Goal: Obtain resource: Download file/media

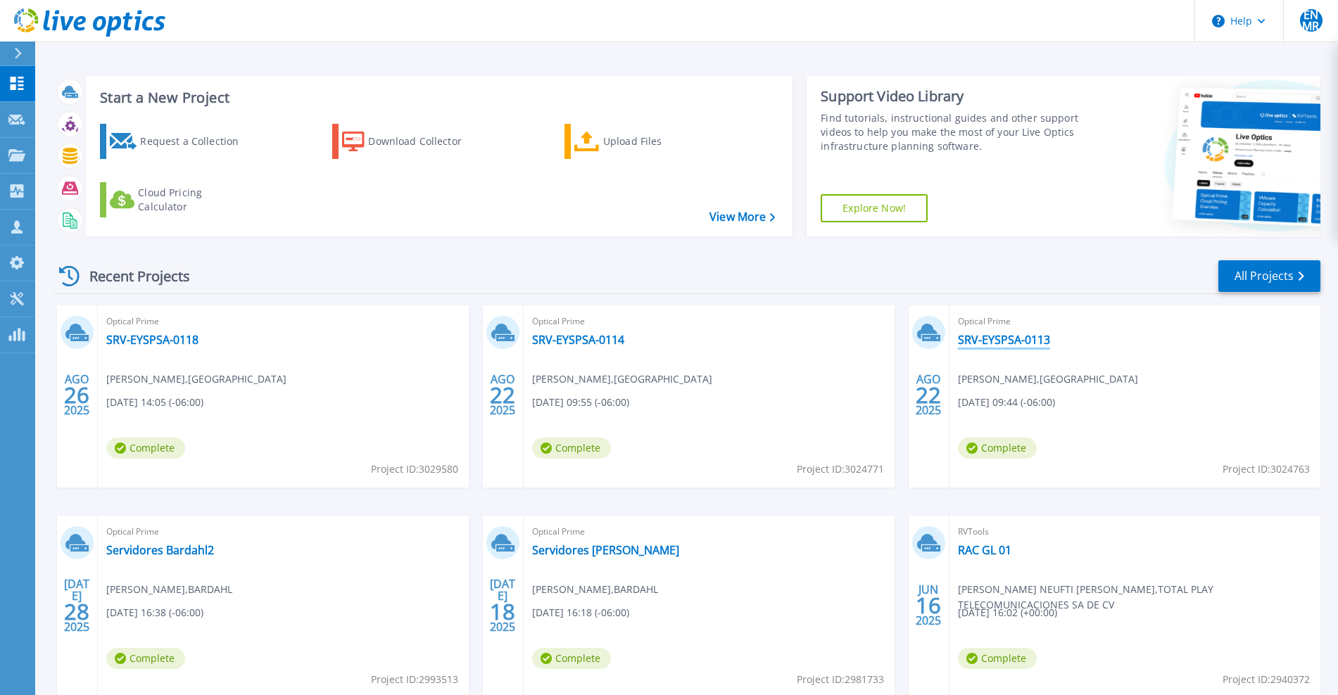
click at [1010, 338] on link "SRV-EYSPSA-0113" at bounding box center [1004, 340] width 92 height 14
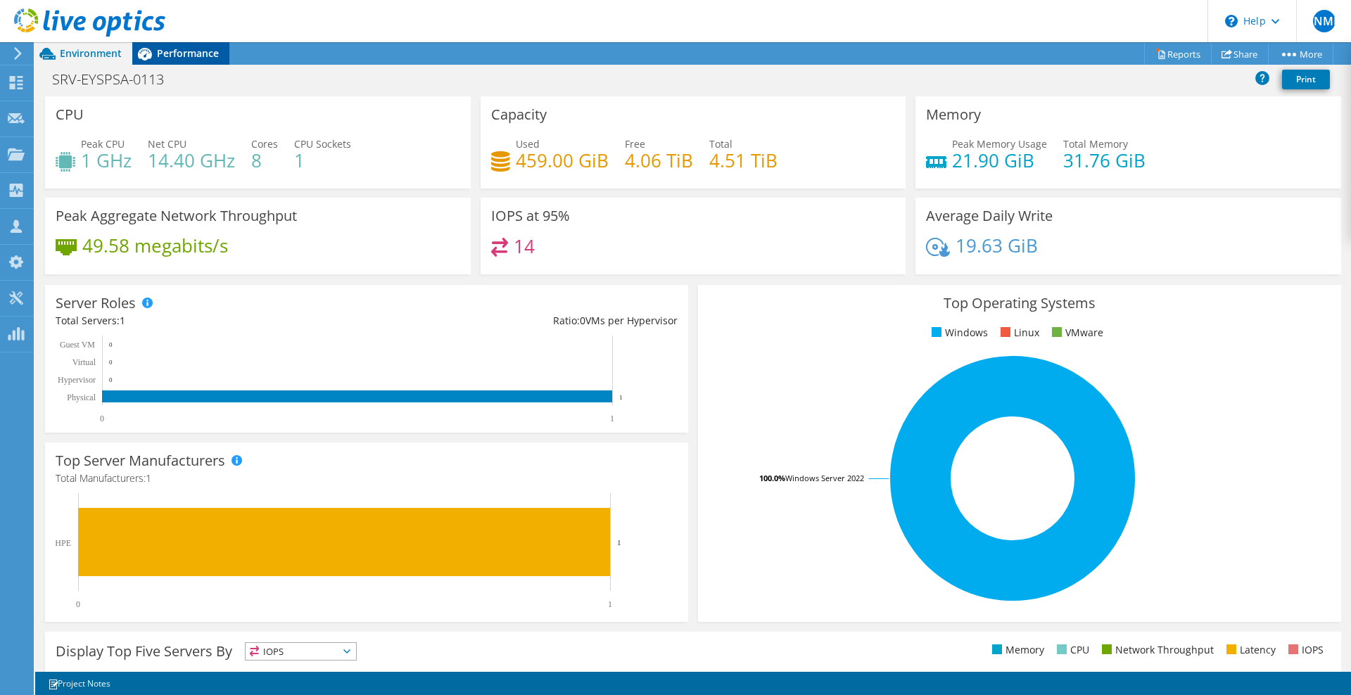
click at [172, 56] on span "Performance" at bounding box center [188, 52] width 62 height 13
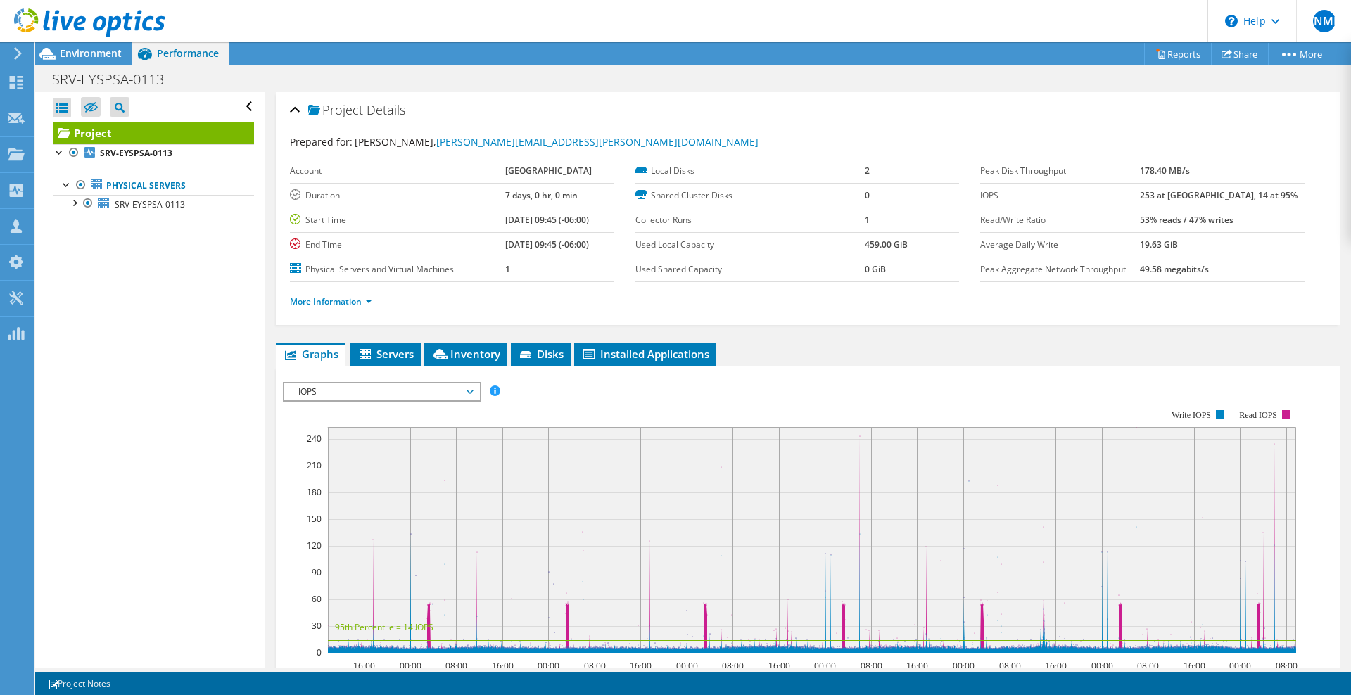
click at [388, 389] on span "IOPS" at bounding box center [381, 392] width 181 height 17
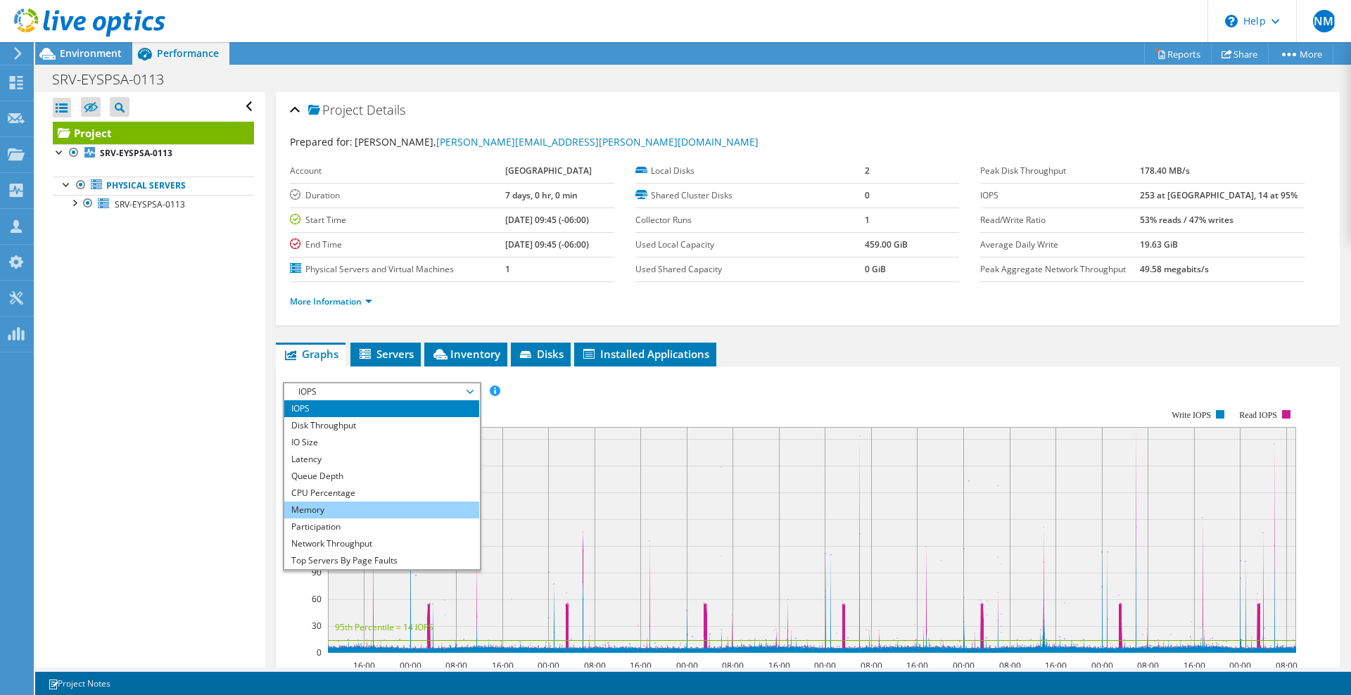
click at [331, 505] on li "Memory" at bounding box center [381, 510] width 195 height 17
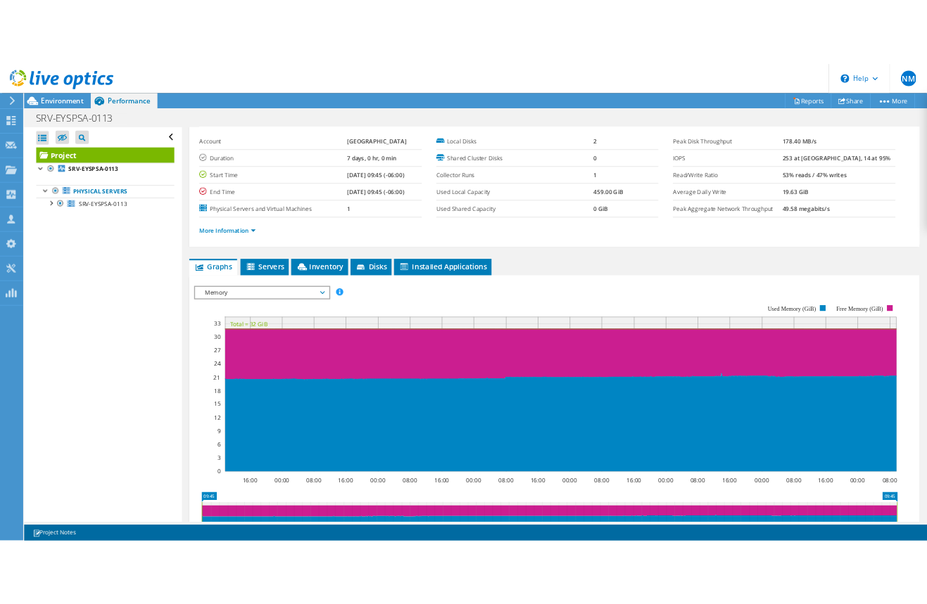
scroll to position [58, 0]
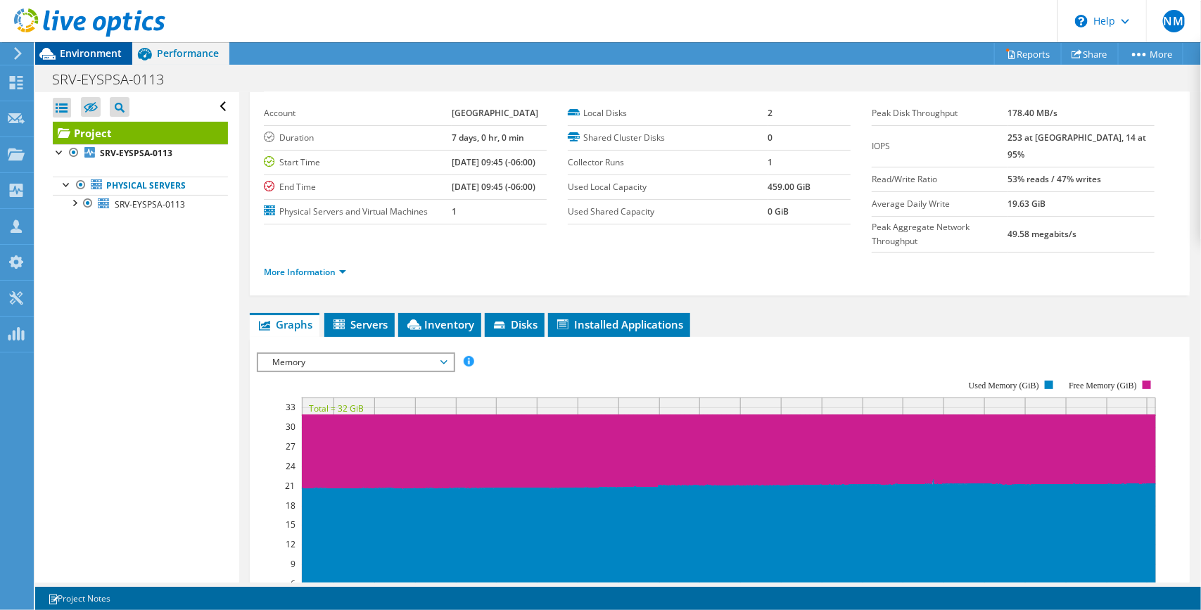
click at [65, 55] on span "Environment" at bounding box center [91, 52] width 62 height 13
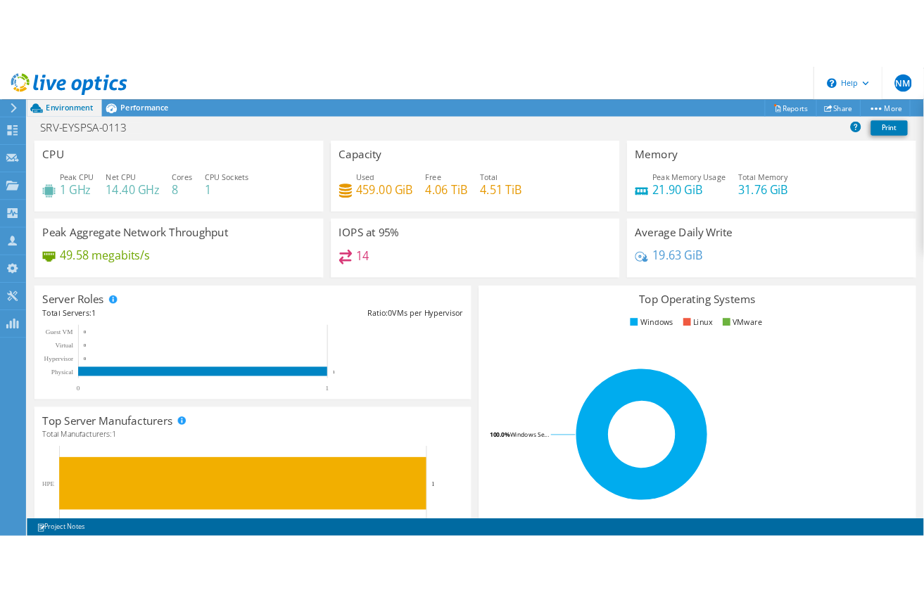
scroll to position [58, 0]
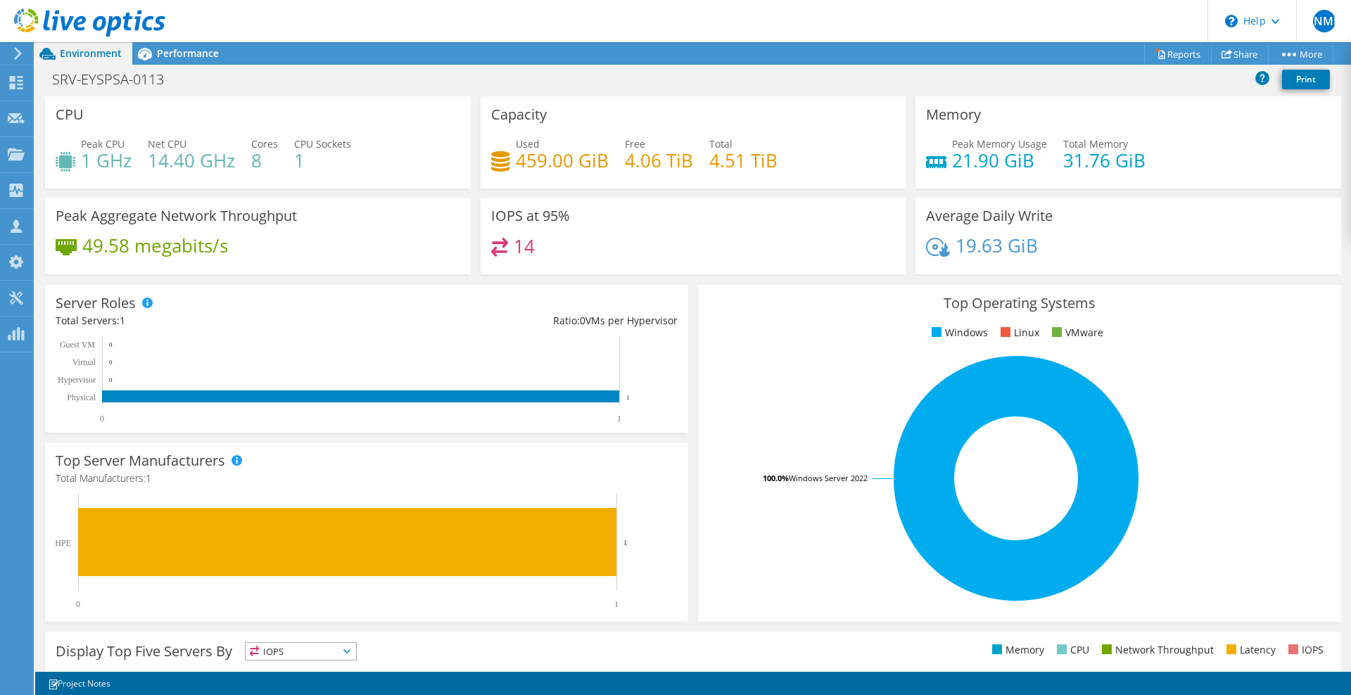
click at [977, 153] on h4 "21.90 GiB" at bounding box center [999, 160] width 95 height 15
click at [207, 51] on span "Performance" at bounding box center [188, 52] width 62 height 13
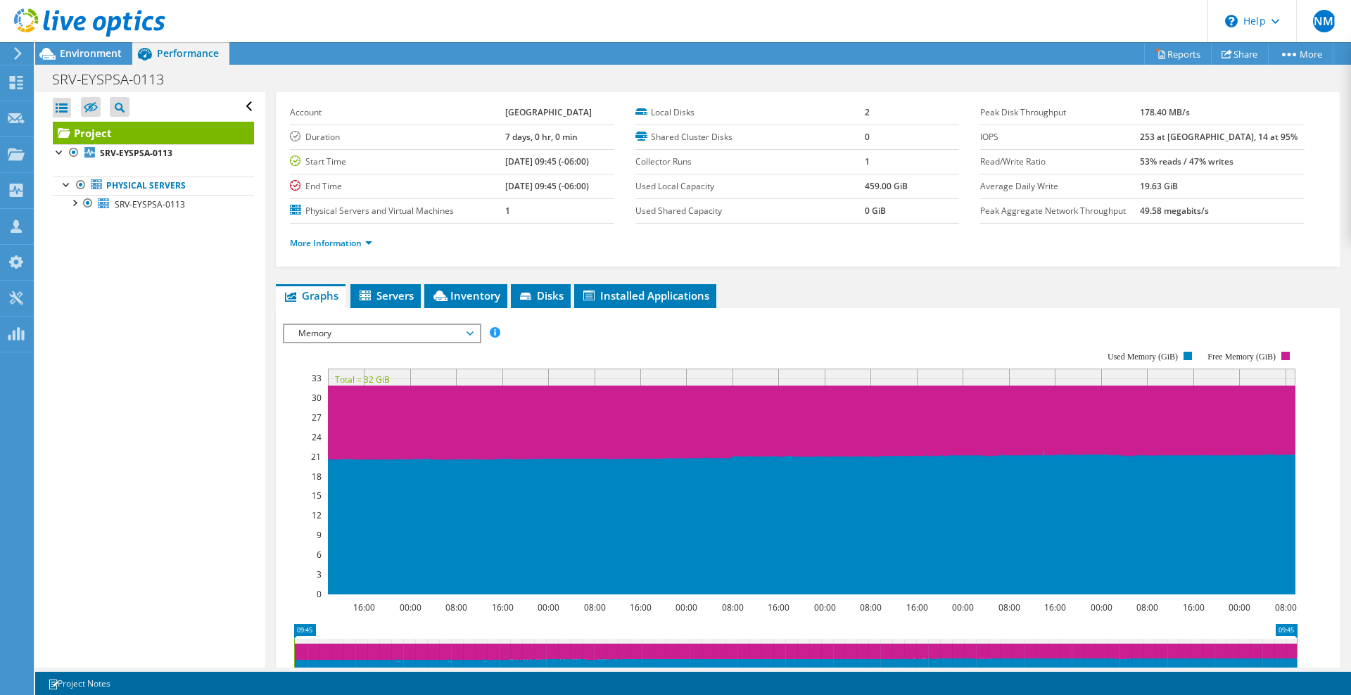
click at [464, 328] on span "Memory" at bounding box center [381, 333] width 181 height 17
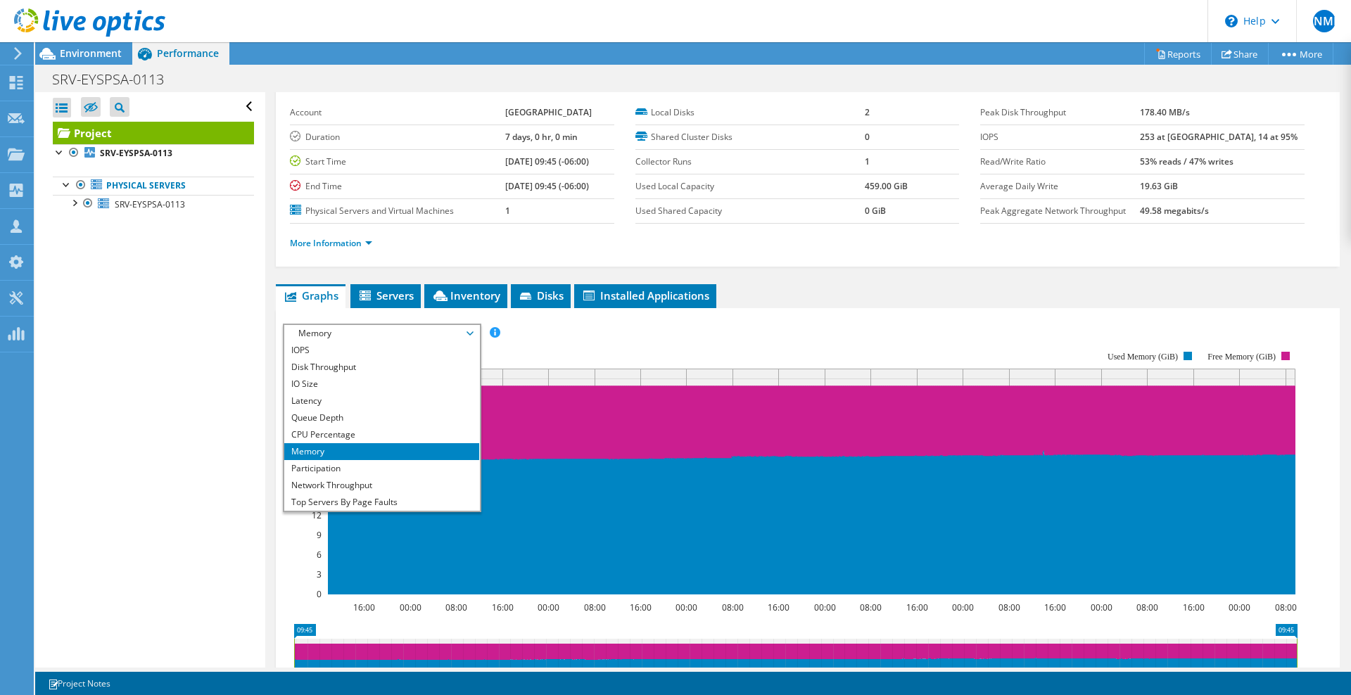
click at [464, 328] on span "Memory" at bounding box center [381, 333] width 181 height 17
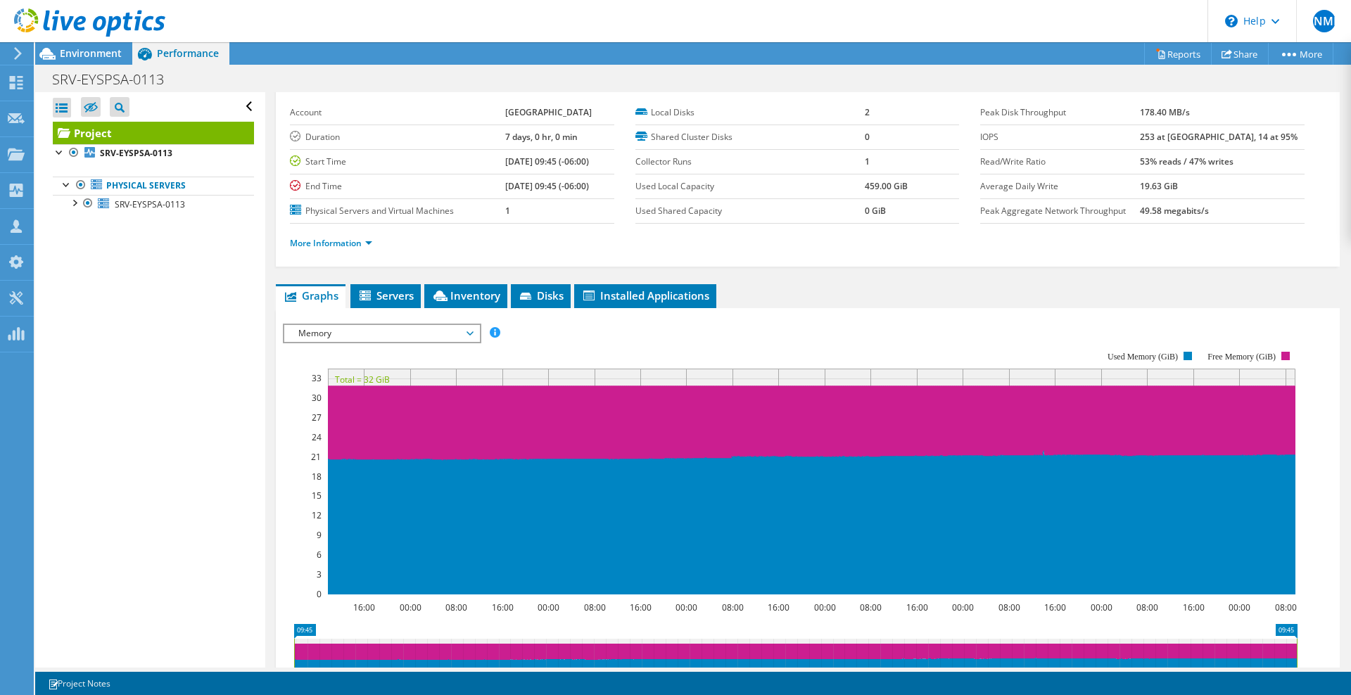
click at [609, 346] on rect at bounding box center [790, 472] width 1014 height 281
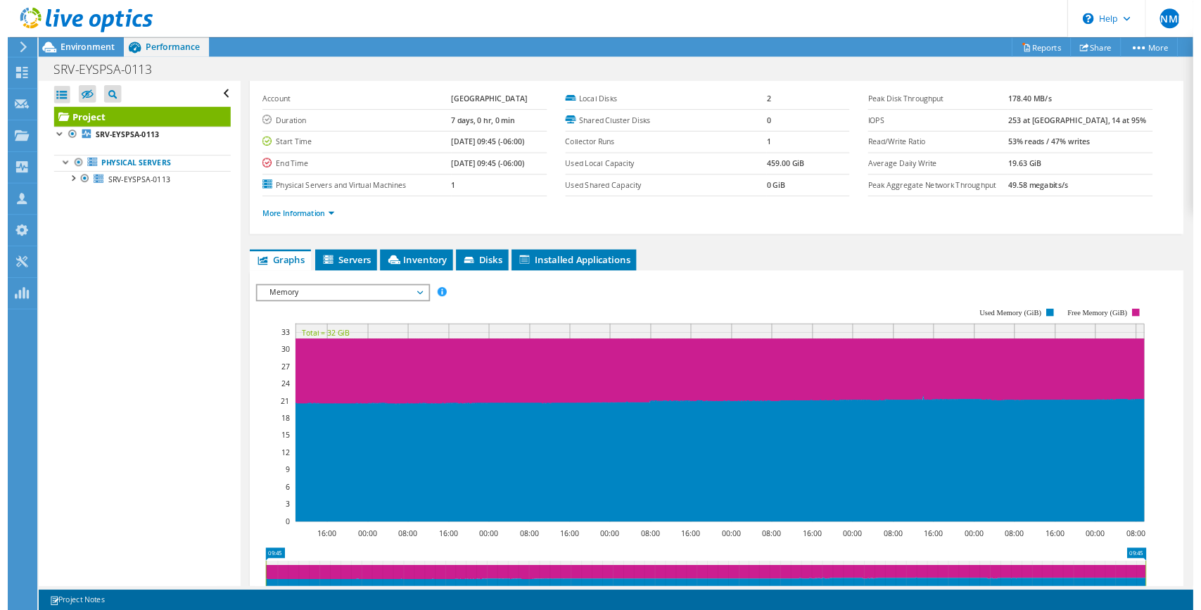
scroll to position [58, 0]
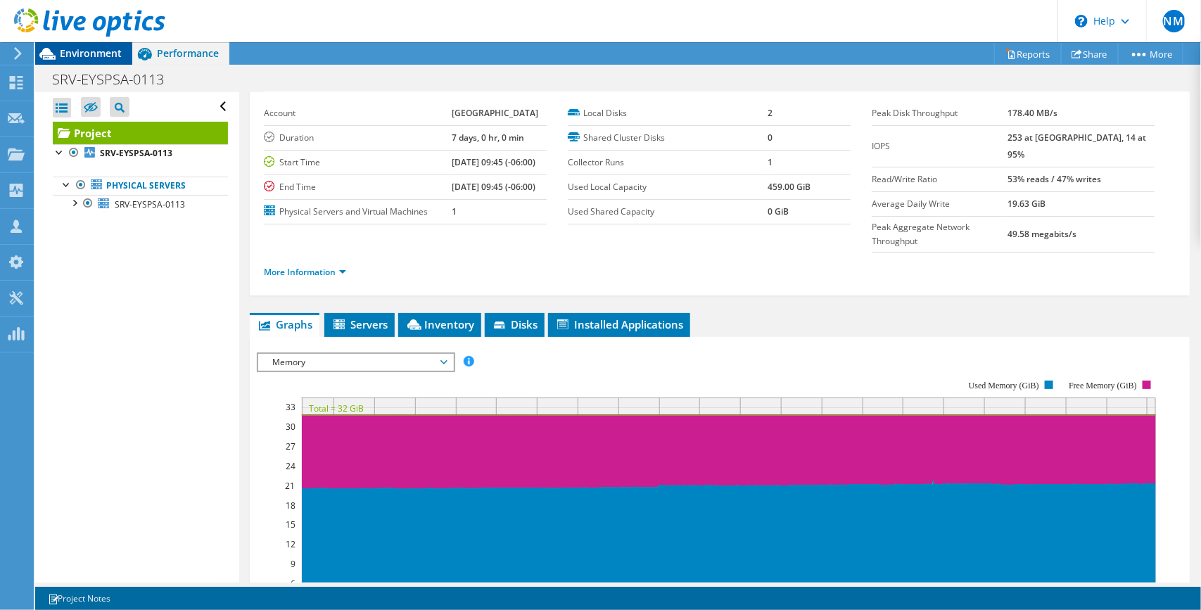
click at [74, 48] on span "Environment" at bounding box center [91, 52] width 62 height 13
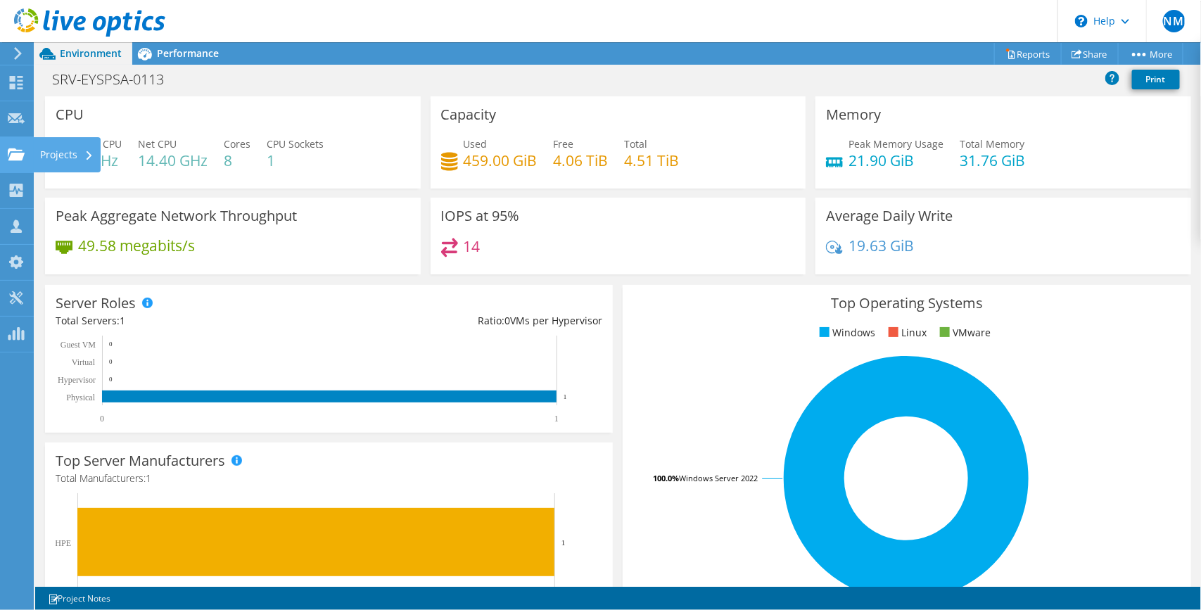
click at [13, 158] on use at bounding box center [16, 154] width 17 height 12
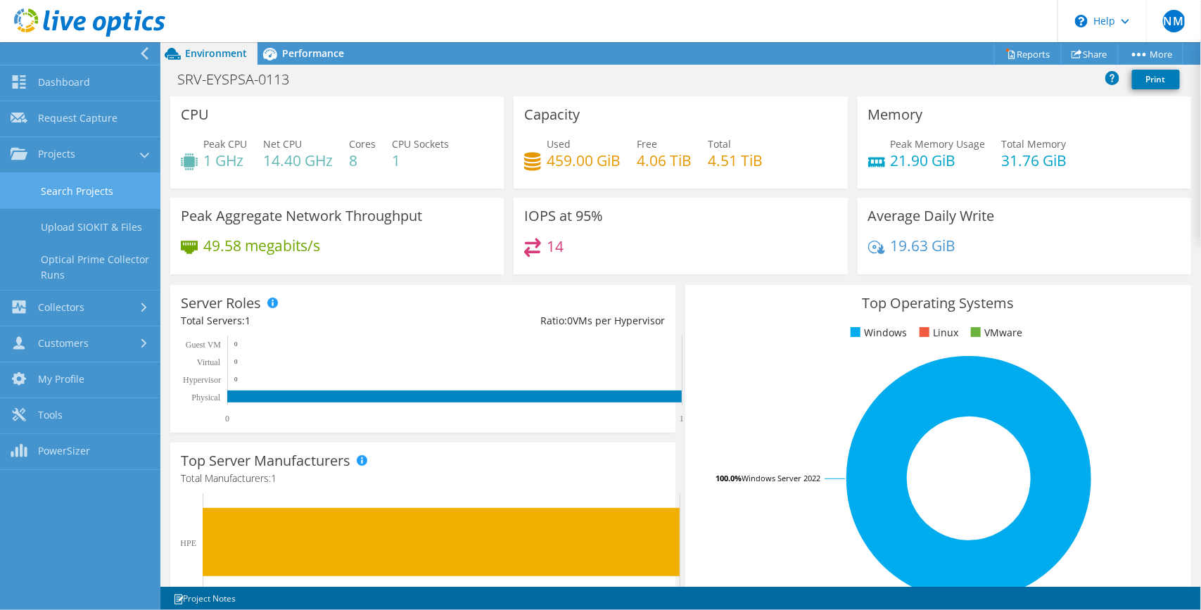
click at [84, 183] on link "Search Projects" at bounding box center [80, 191] width 160 height 36
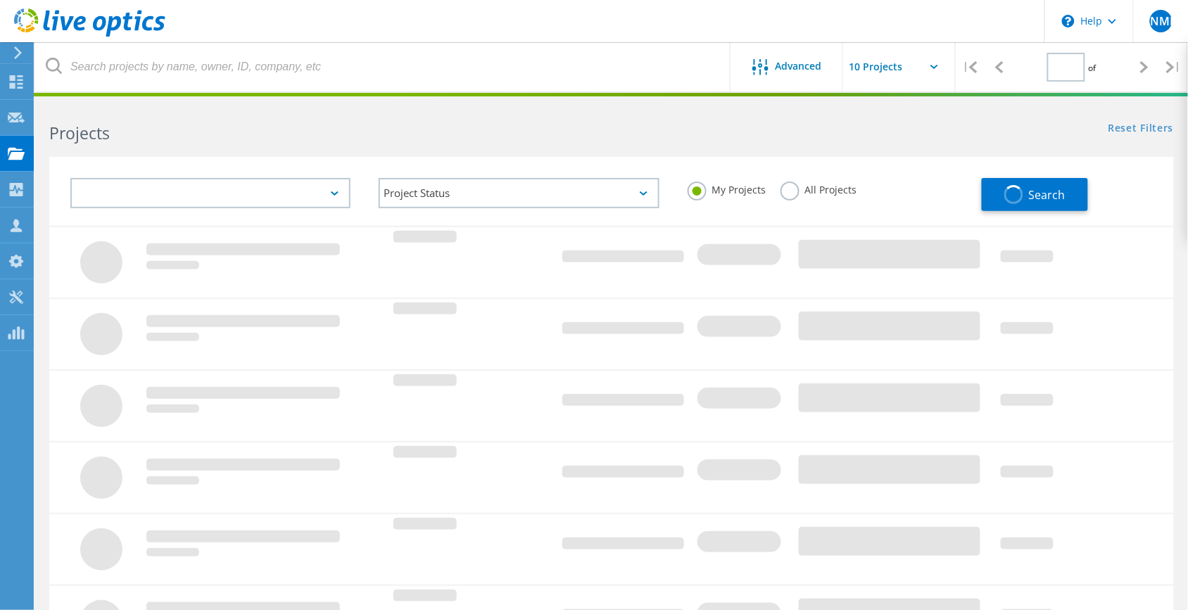
type input "1"
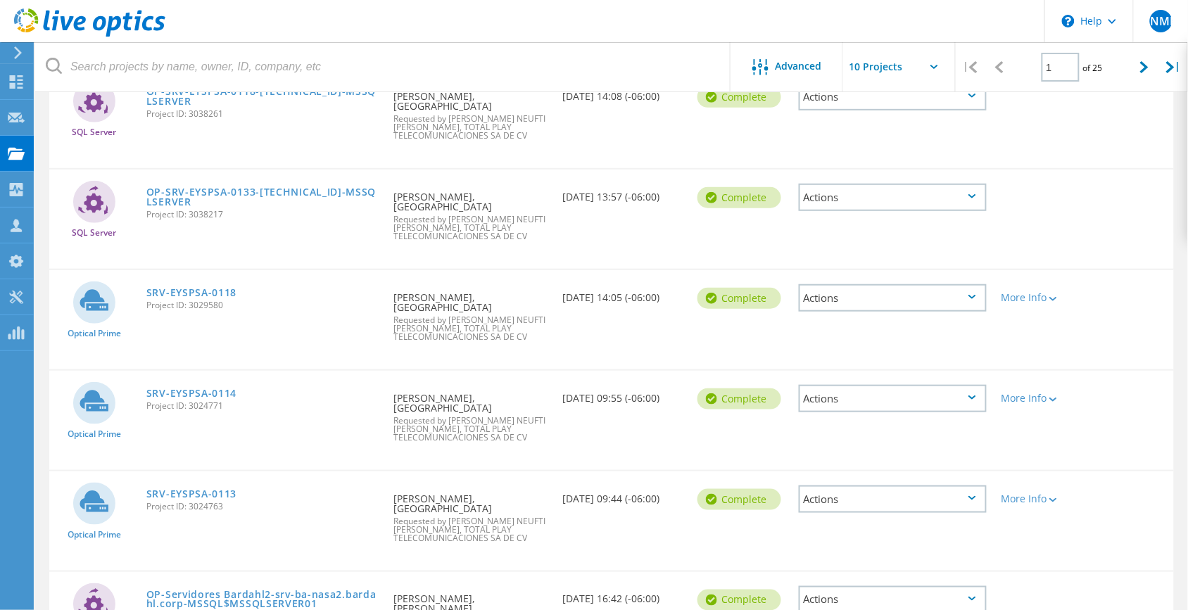
scroll to position [205, 0]
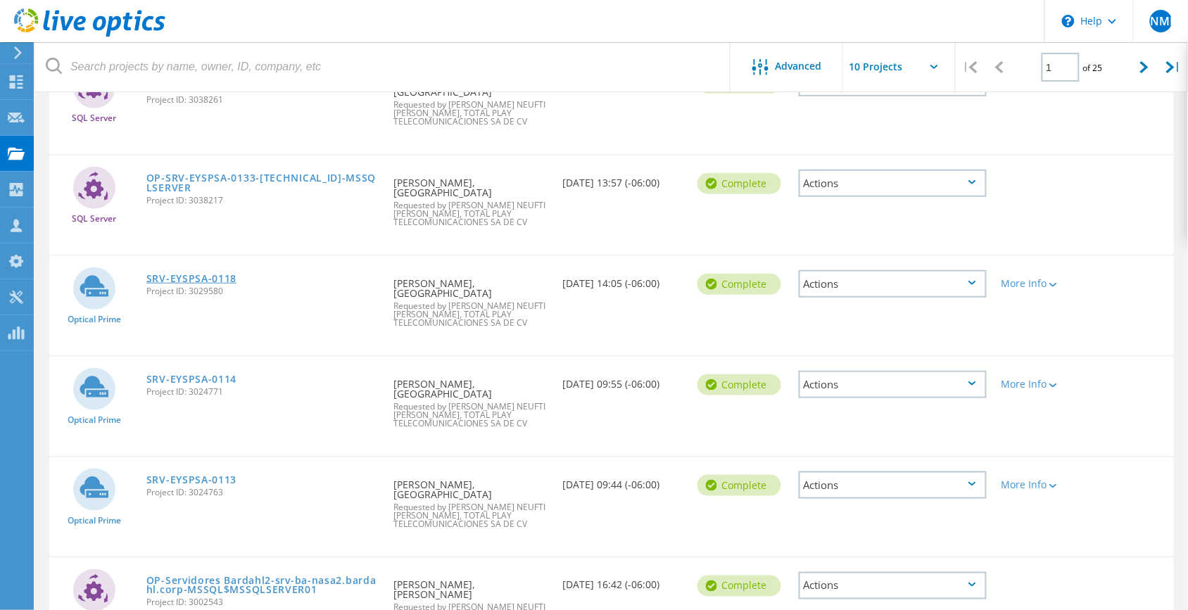
click at [198, 276] on link "SRV-EYSPSA-0118" at bounding box center [191, 279] width 91 height 10
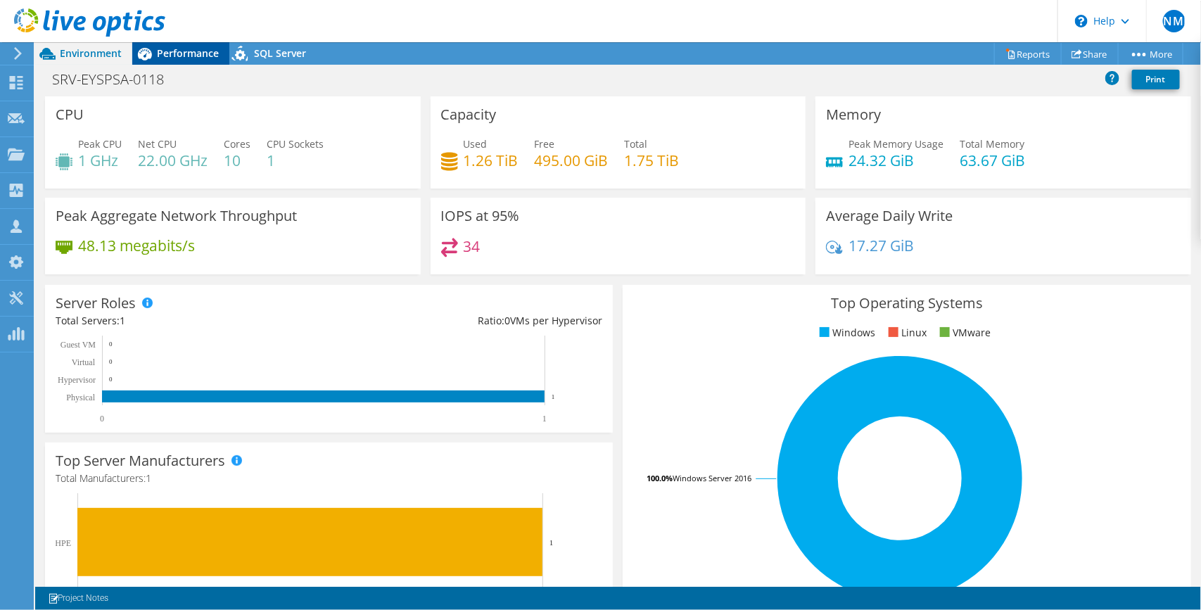
click at [189, 58] on span "Performance" at bounding box center [188, 52] width 62 height 13
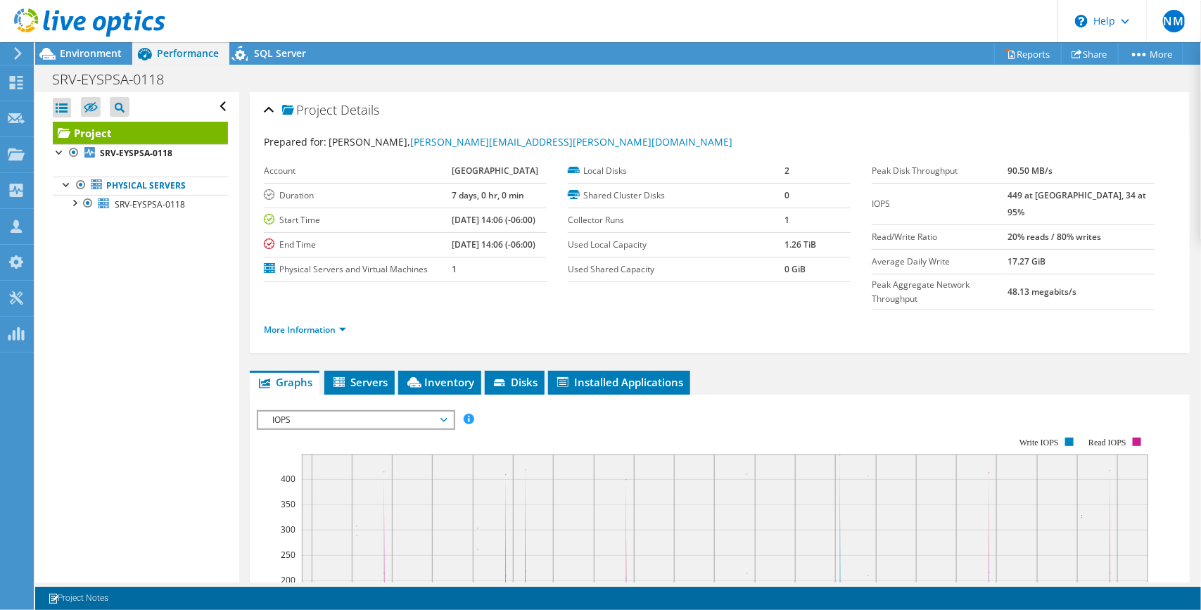
drag, startPoint x: 332, startPoint y: 389, endPoint x: 322, endPoint y: 389, distance: 9.9
click at [331, 412] on span "IOPS" at bounding box center [355, 420] width 181 height 17
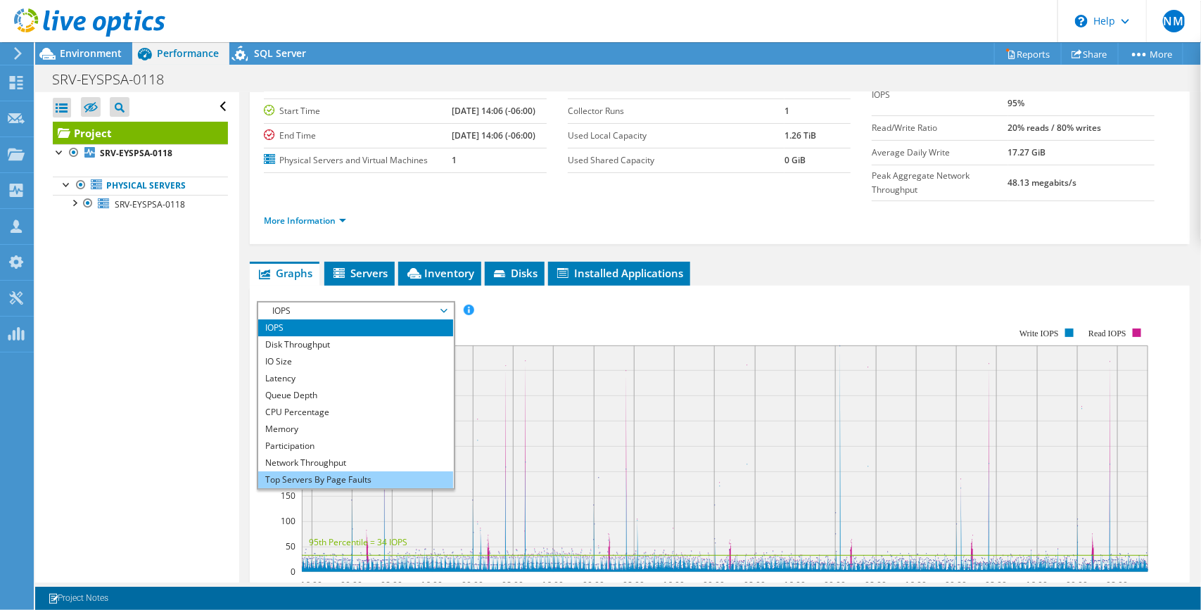
scroll to position [146, 0]
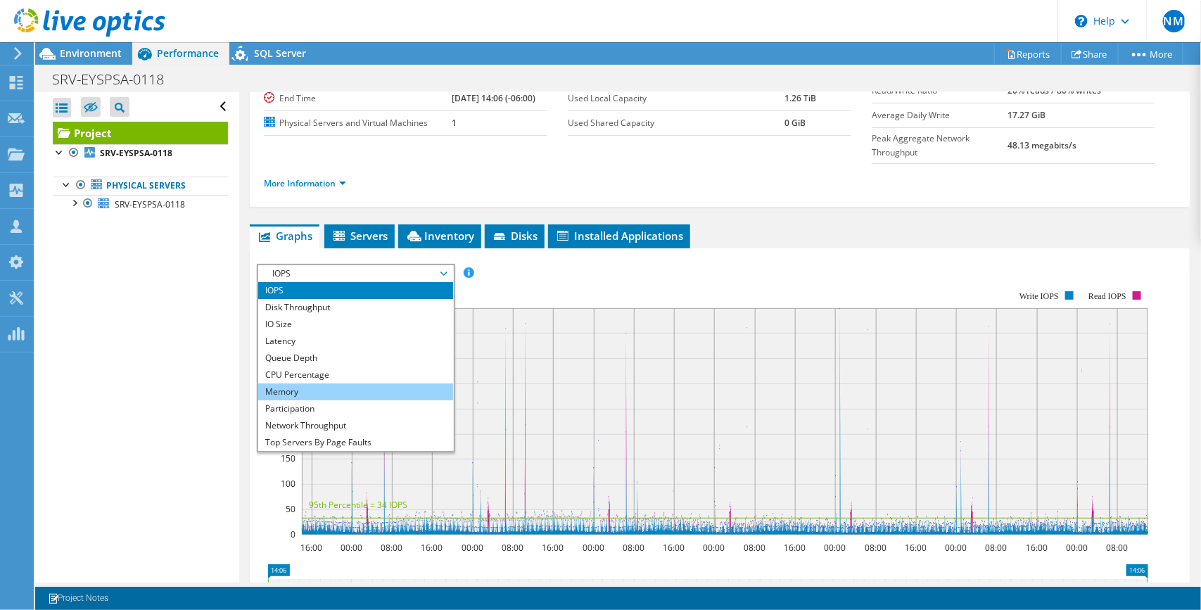
click at [300, 384] on li "Memory" at bounding box center [355, 392] width 195 height 17
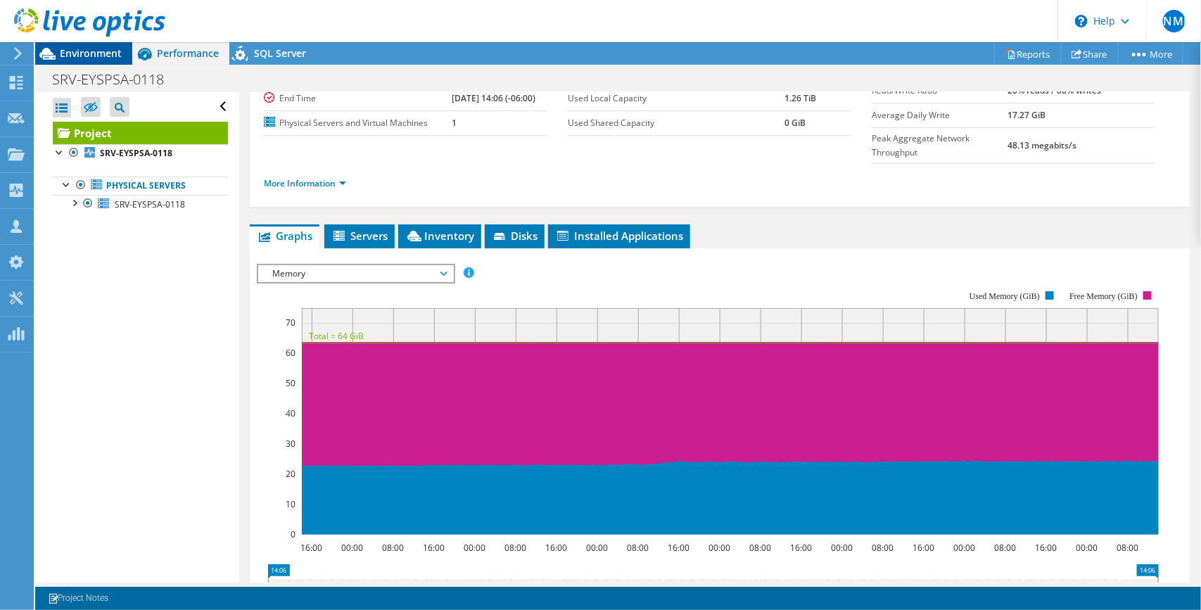
click at [100, 47] on div "ENMR Channel Partner EMILIO NEUFTI MENDOZA RIOS emilio.mendozar@totalplay.com.m…" at bounding box center [600, 305] width 1201 height 610
click at [92, 53] on span "Environment" at bounding box center [91, 52] width 62 height 13
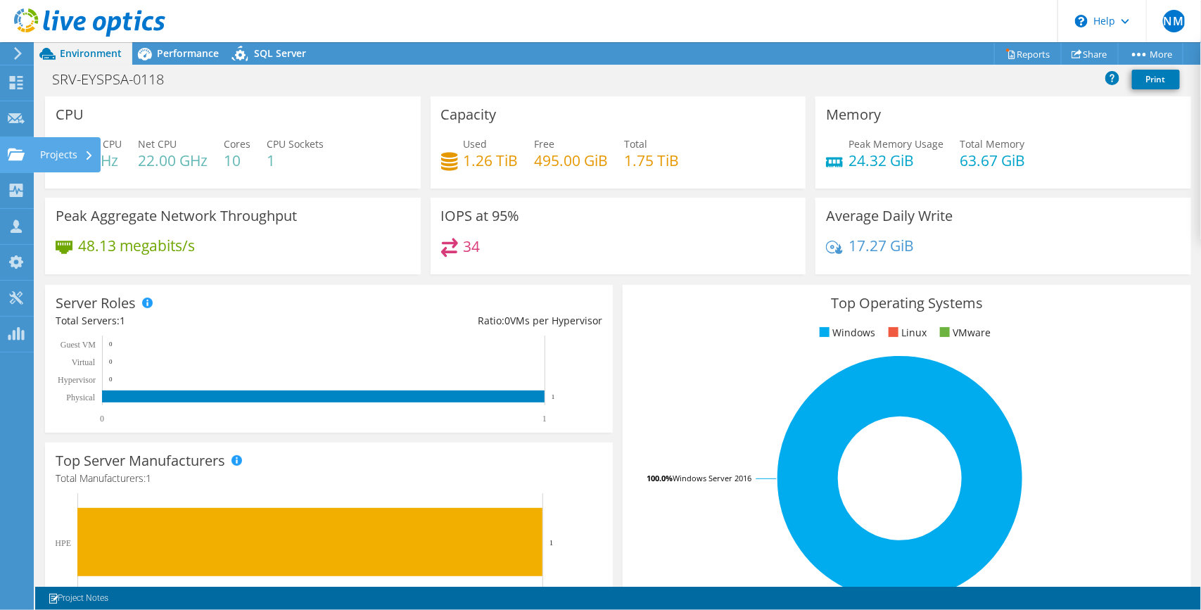
drag, startPoint x: 21, startPoint y: 162, endPoint x: 30, endPoint y: 159, distance: 9.6
click at [21, 162] on div at bounding box center [16, 155] width 17 height 15
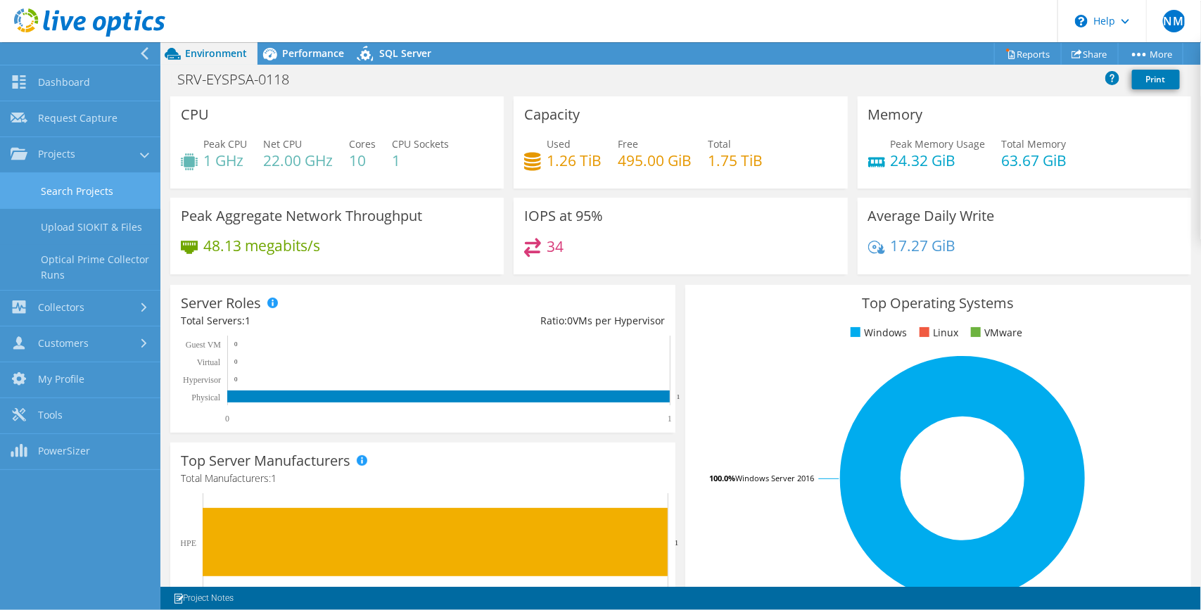
click at [80, 191] on link "Search Projects" at bounding box center [80, 191] width 160 height 36
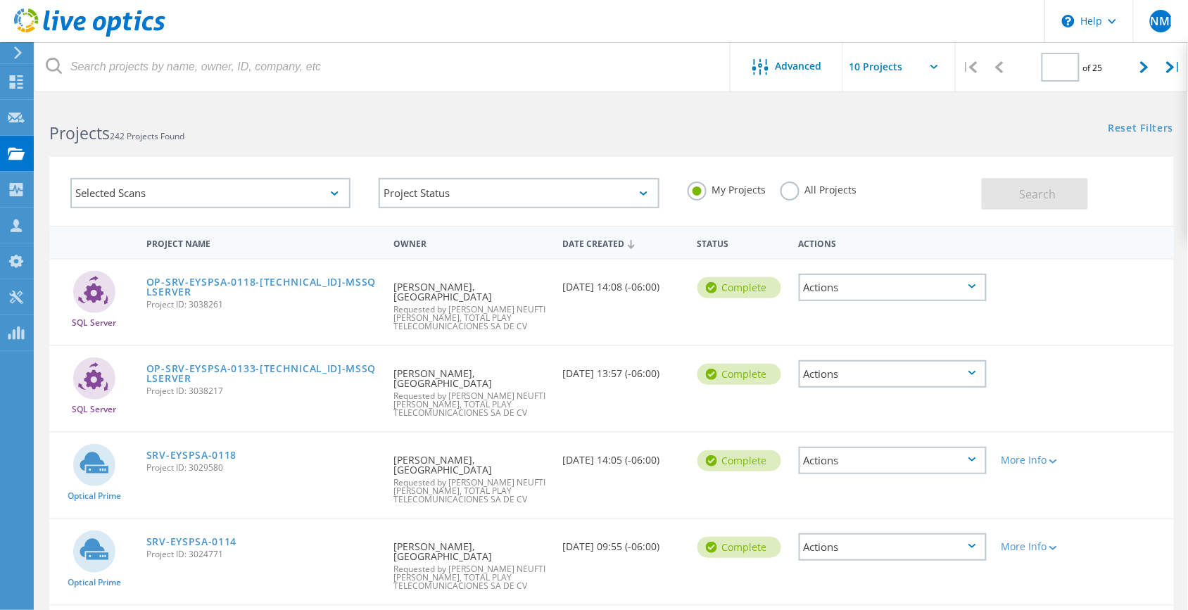
type input "1"
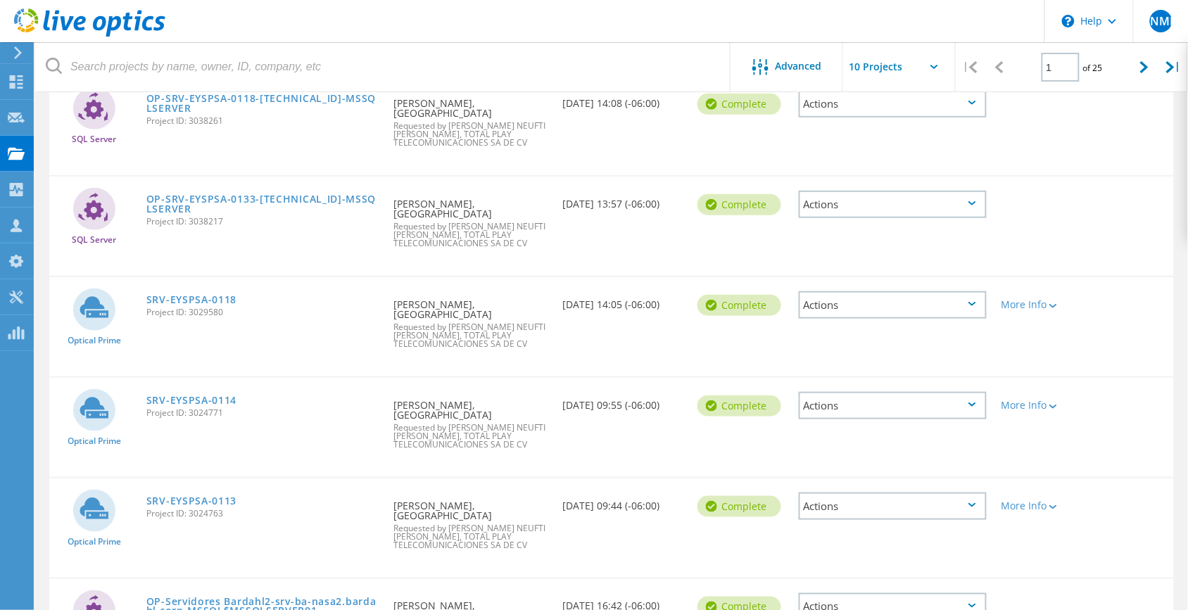
scroll to position [205, 0]
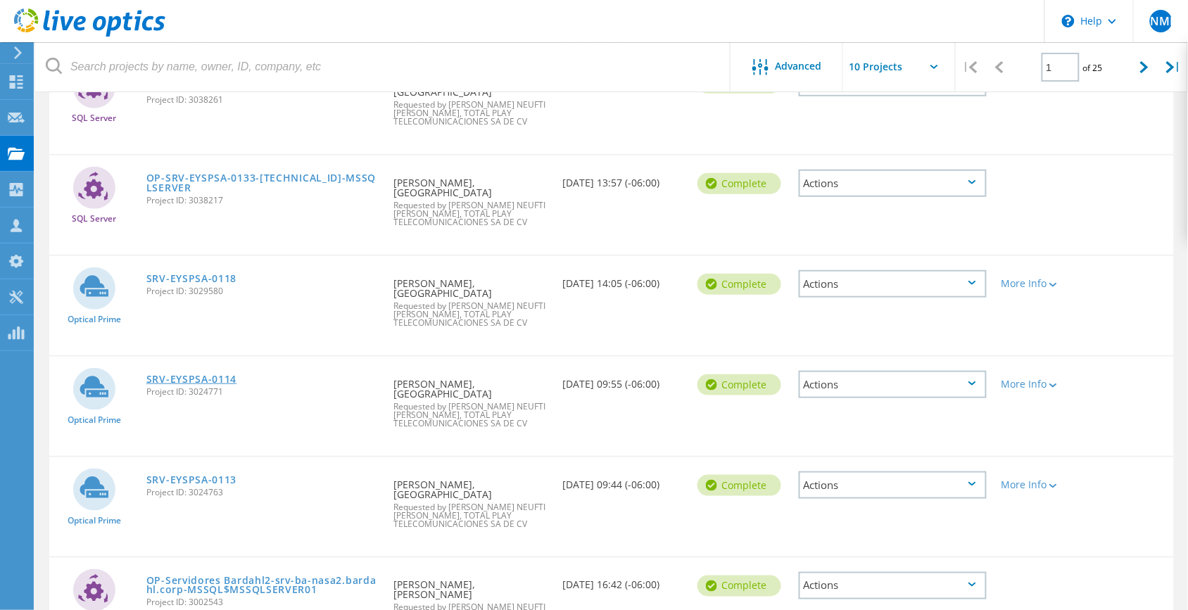
click at [202, 374] on link "SRV-EYSPSA-0114" at bounding box center [191, 379] width 91 height 10
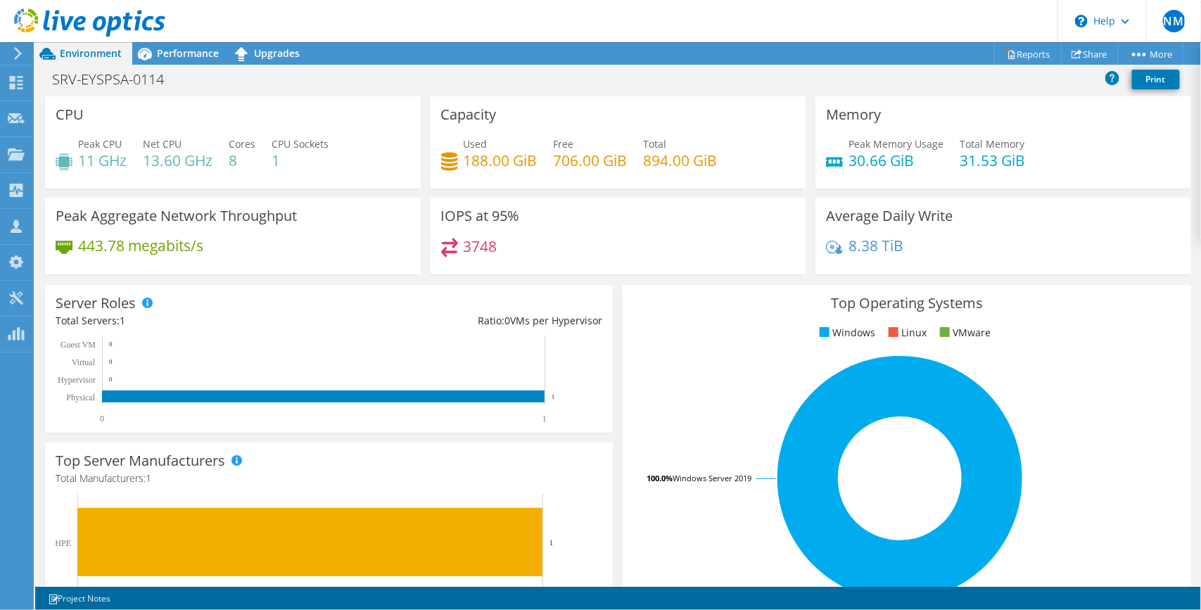
click at [568, 482] on h4 "Total Manufacturers: 1" at bounding box center [329, 478] width 547 height 15
click at [319, 366] on rect at bounding box center [322, 380] width 533 height 88
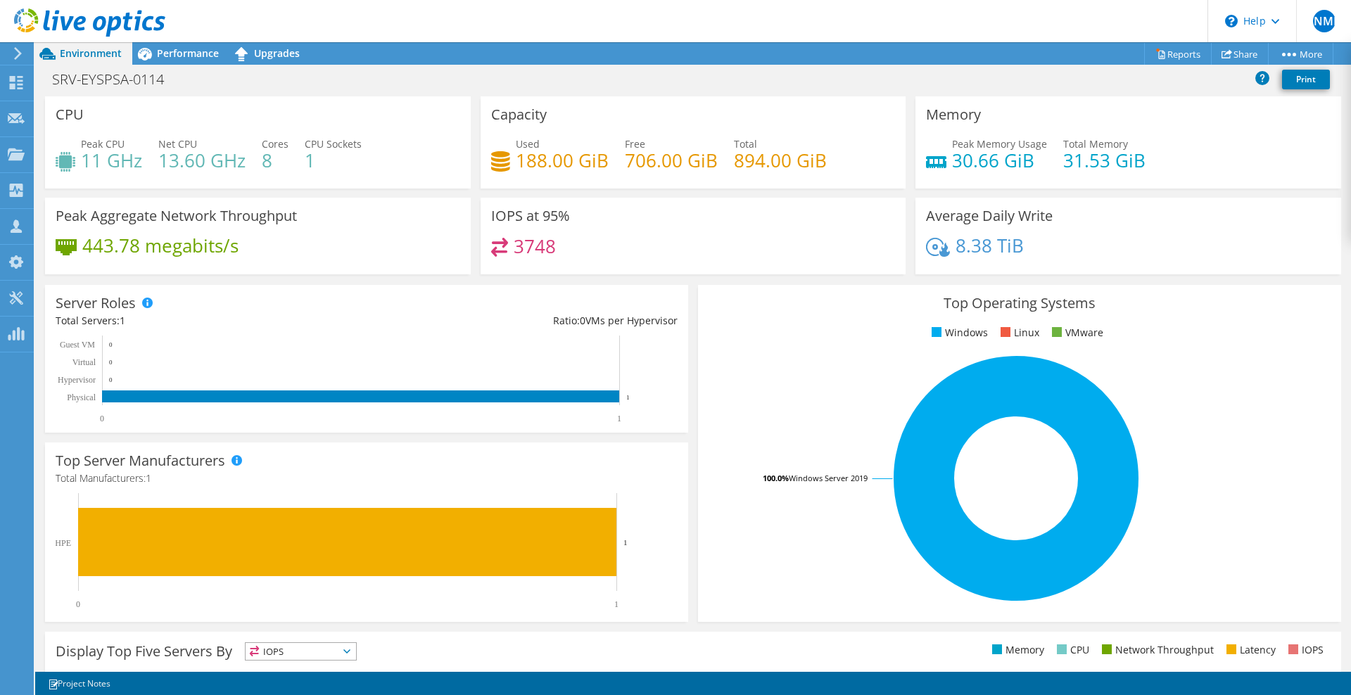
click at [767, 421] on rect at bounding box center [1016, 478] width 615 height 246
click at [186, 59] on span "Performance" at bounding box center [188, 52] width 62 height 13
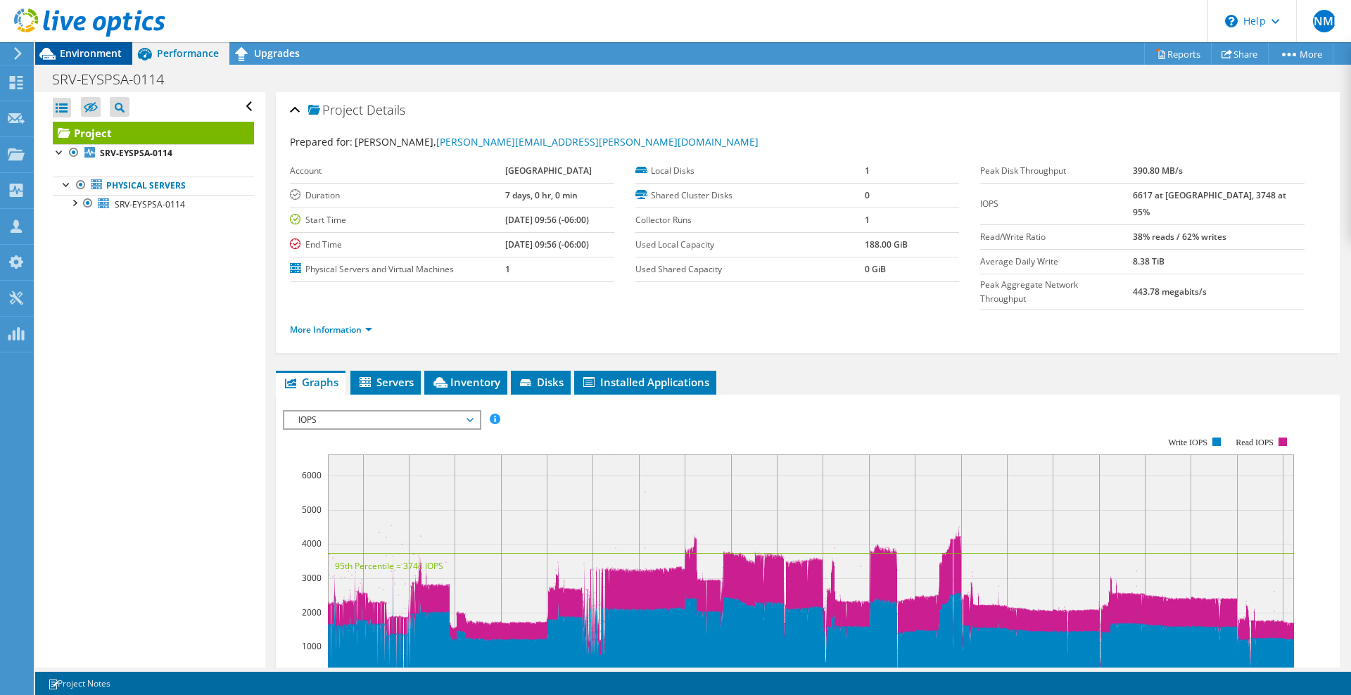
click at [82, 48] on span "Environment" at bounding box center [91, 52] width 62 height 13
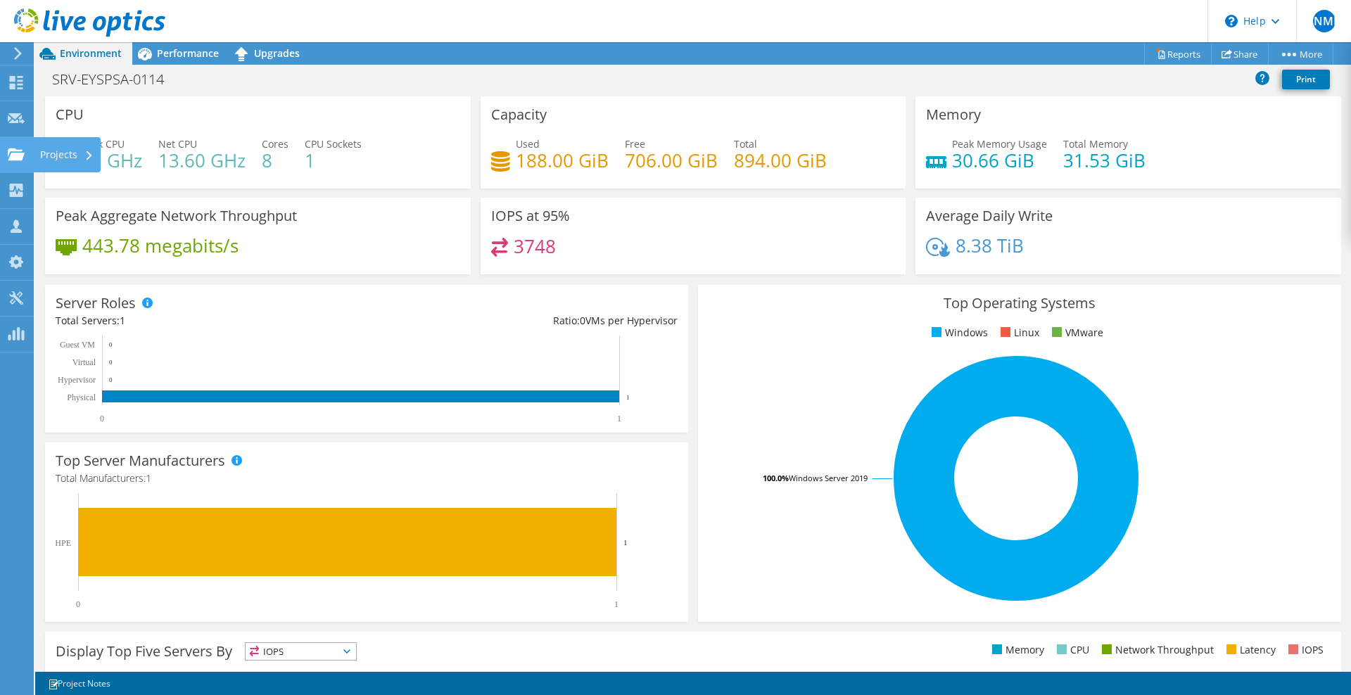
click at [20, 153] on use at bounding box center [16, 154] width 17 height 12
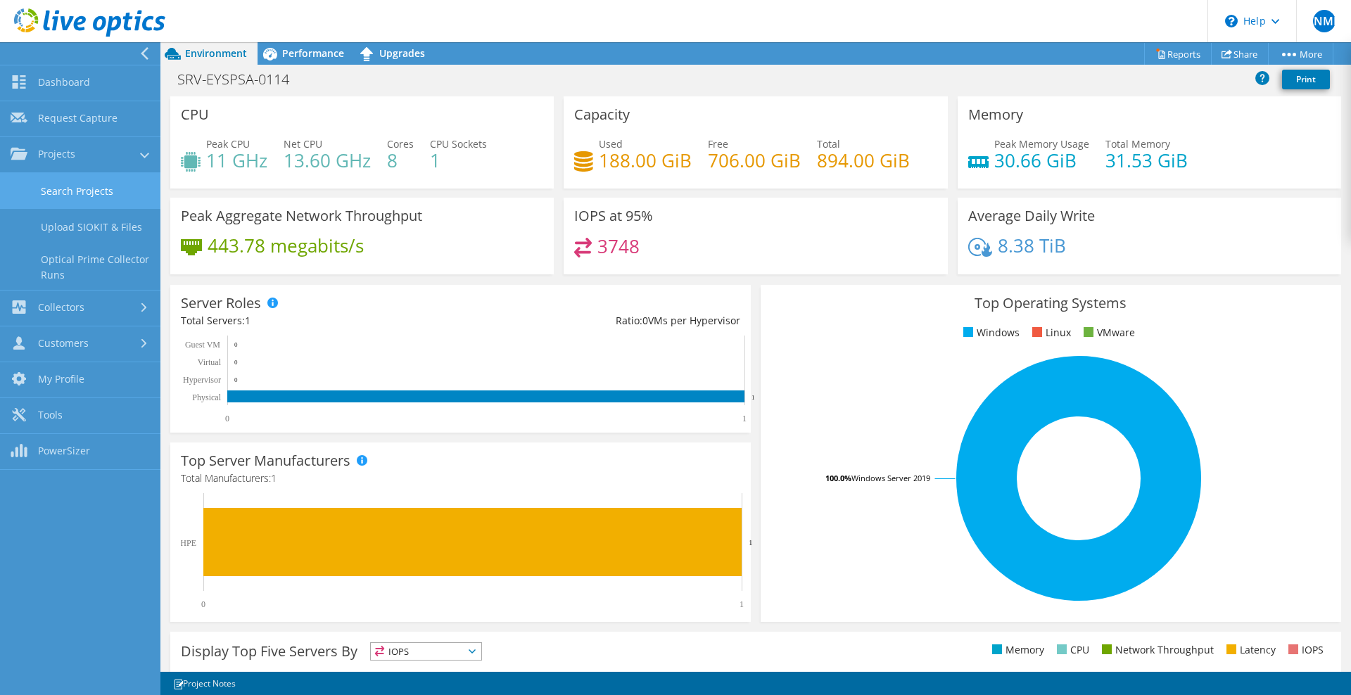
click at [78, 201] on link "Search Projects" at bounding box center [80, 191] width 160 height 36
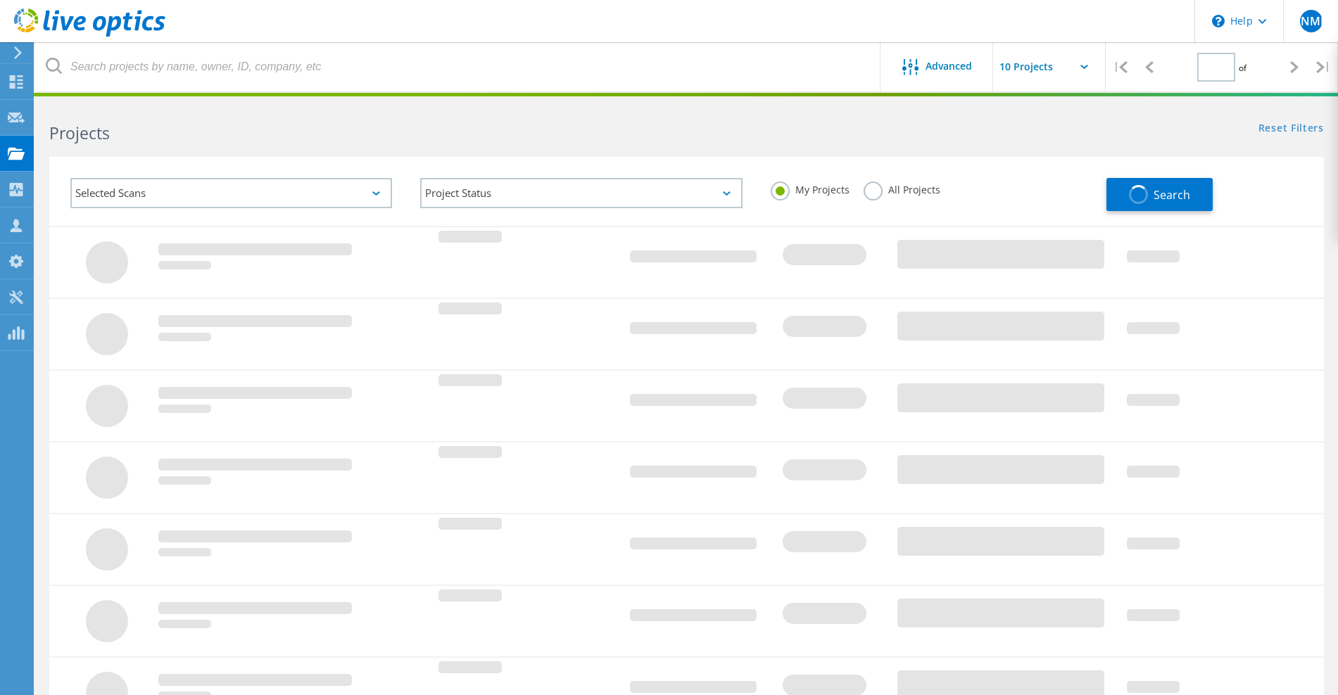
type input "1"
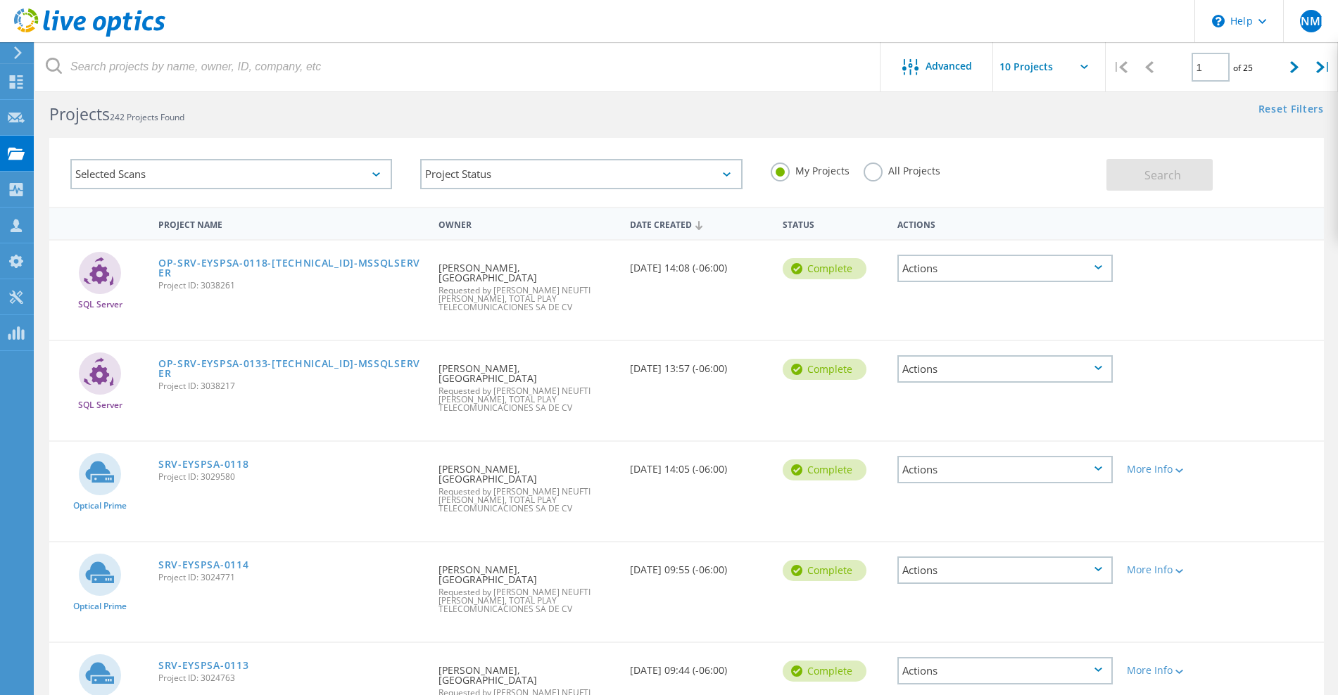
scroll to position [58, 0]
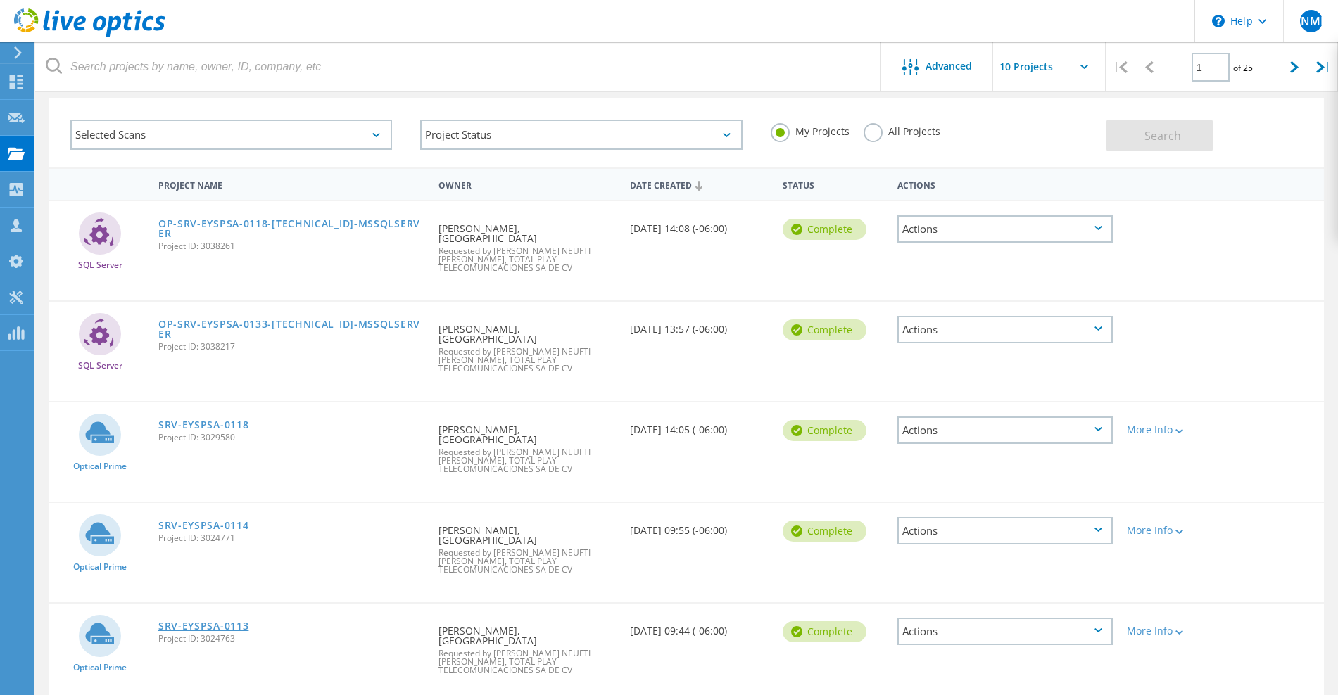
click at [232, 621] on link "SRV-EYSPSA-0113" at bounding box center [203, 626] width 91 height 10
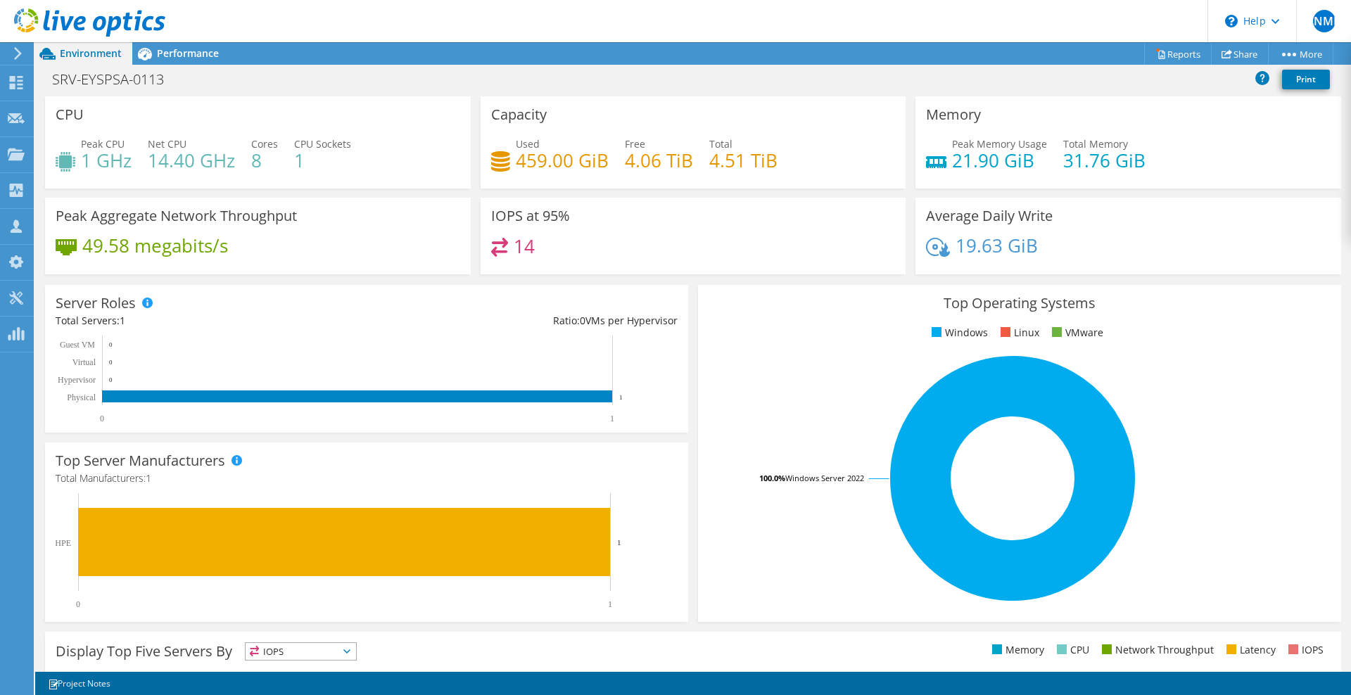
click at [820, 170] on div "Used 459.00 GiB Free 4.06 TiB Total 4.51 TiB" at bounding box center [693, 160] width 405 height 46
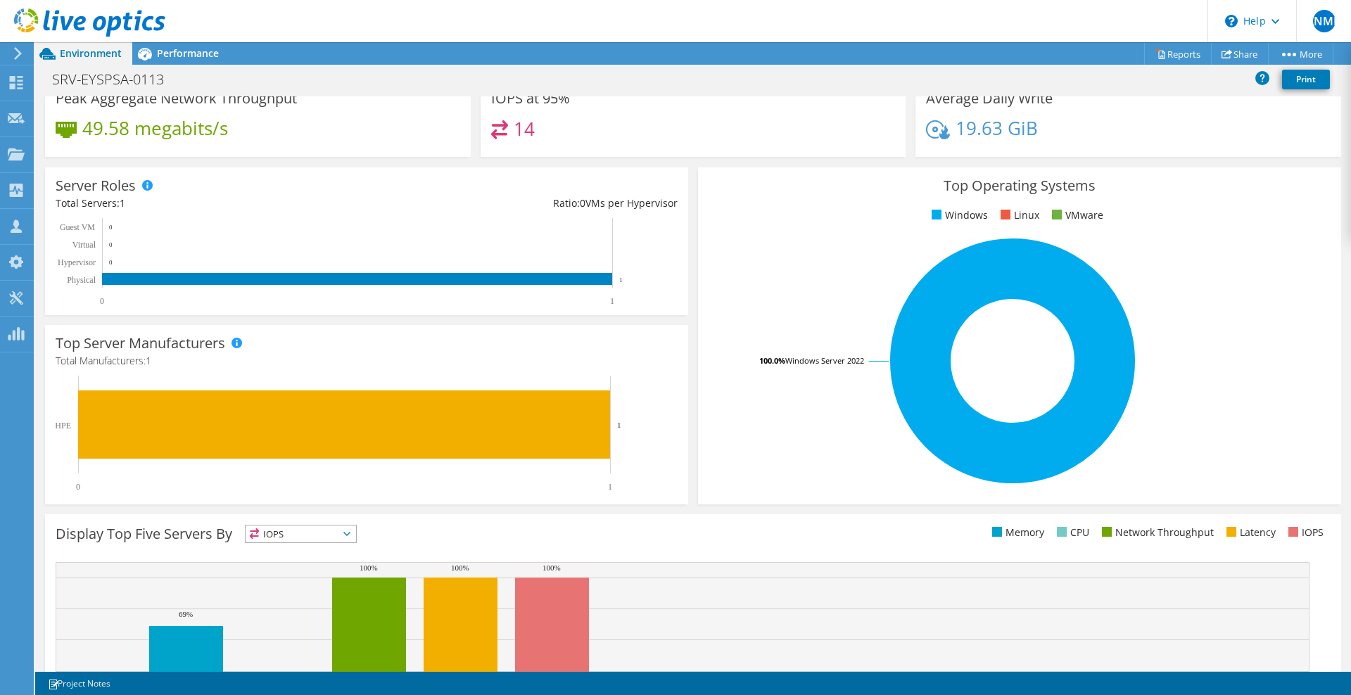
scroll to position [87, 0]
click at [196, 56] on span "Performance" at bounding box center [188, 52] width 62 height 13
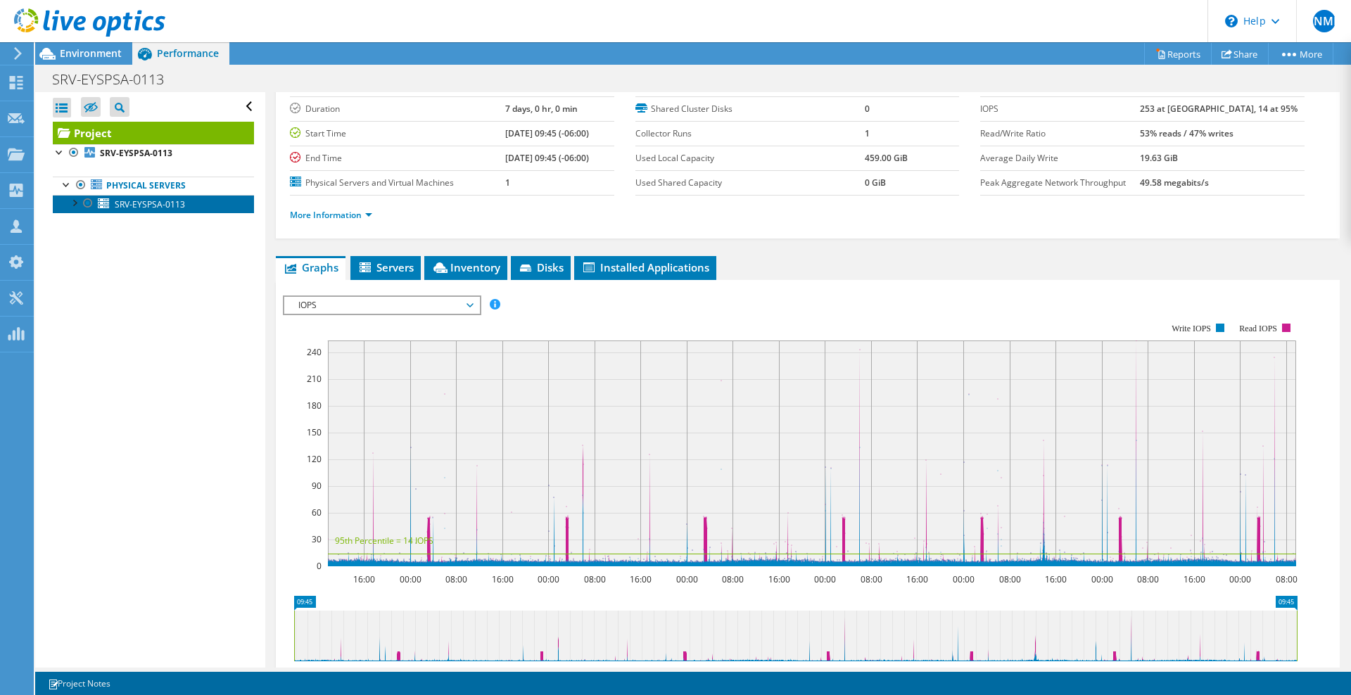
click at [160, 204] on span "SRV-EYSPSA-0113" at bounding box center [150, 204] width 70 height 12
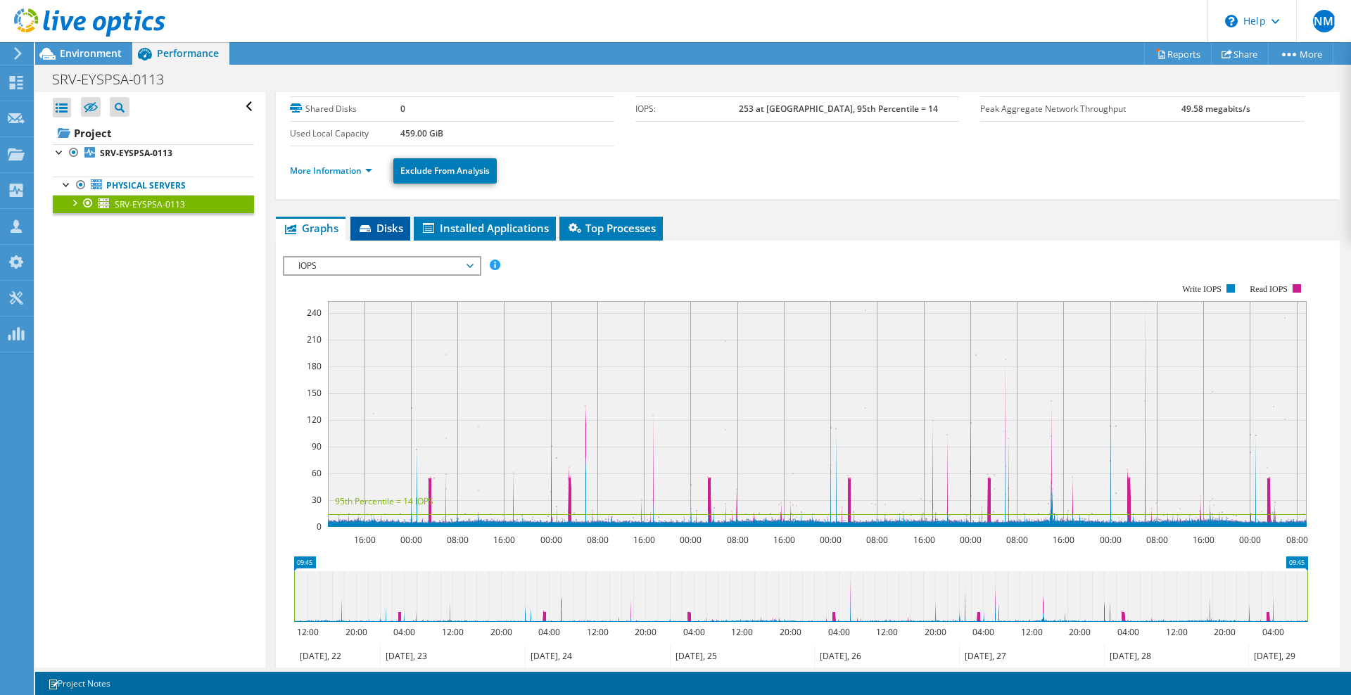
click at [393, 228] on span "Disks" at bounding box center [380, 228] width 46 height 14
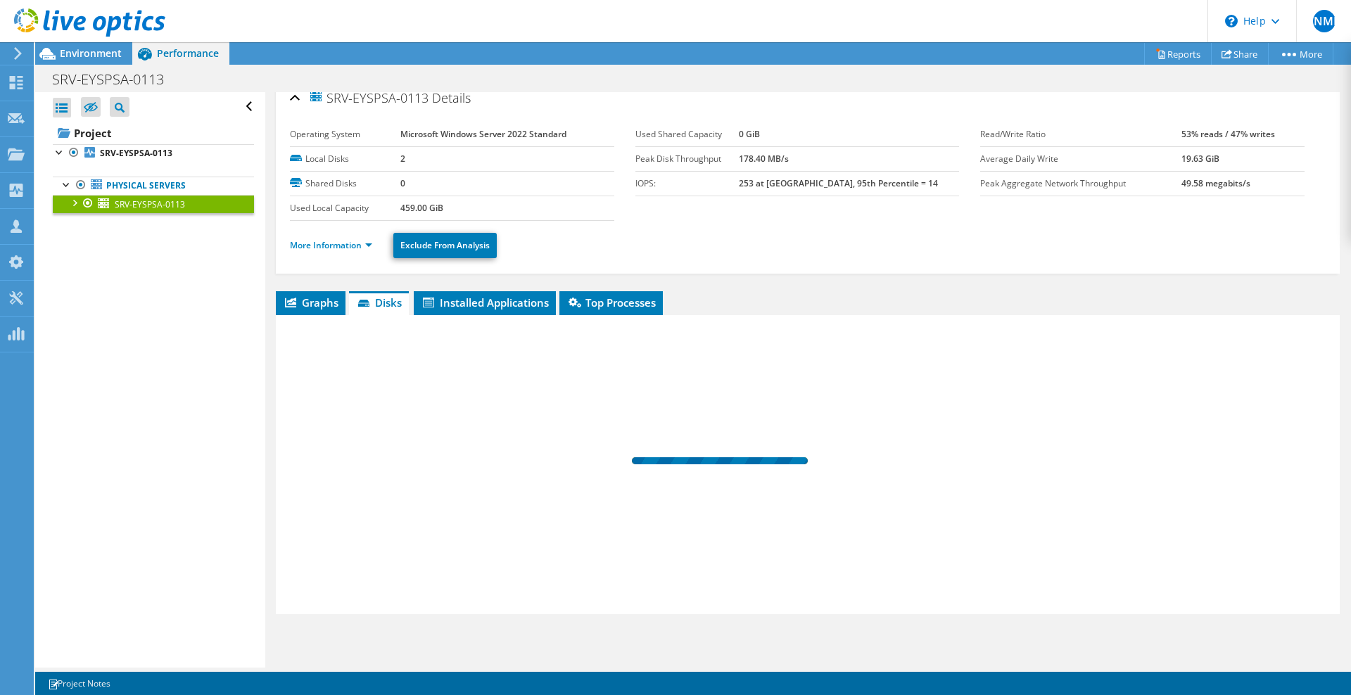
scroll to position [12, 0]
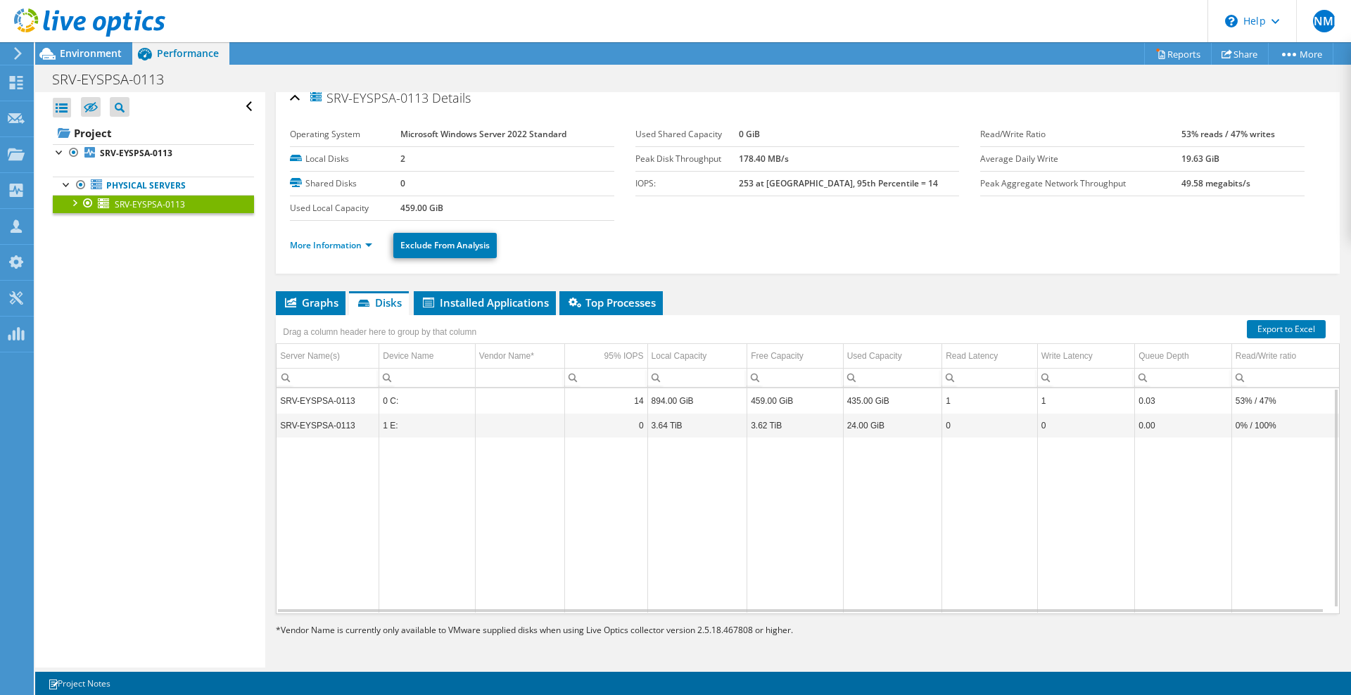
click at [880, 424] on td "24.00 GiB" at bounding box center [892, 425] width 99 height 25
drag, startPoint x: 880, startPoint y: 424, endPoint x: 837, endPoint y: 433, distance: 43.7
click at [843, 433] on td "24.00 GiB" at bounding box center [892, 425] width 99 height 25
click at [766, 445] on td "Data grid" at bounding box center [795, 525] width 96 height 175
drag, startPoint x: 774, startPoint y: 424, endPoint x: 742, endPoint y: 424, distance: 31.7
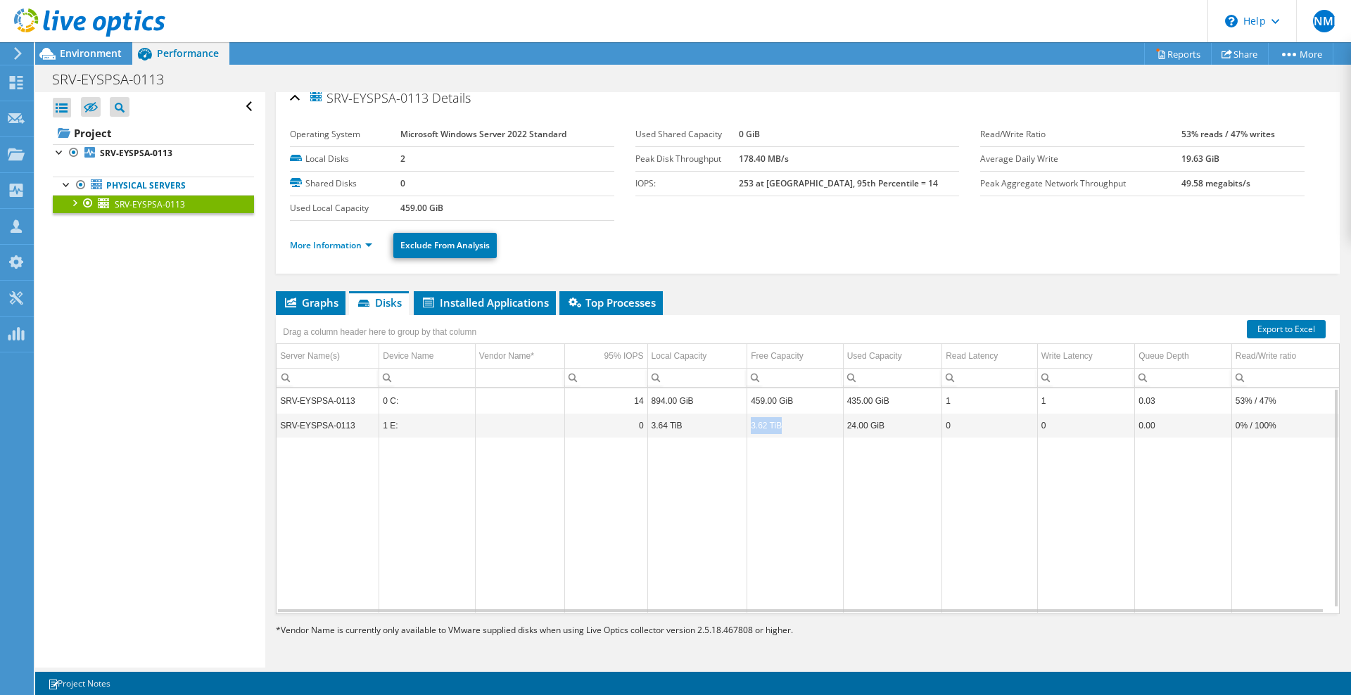
click at [747, 424] on td "3.62 TiB" at bounding box center [795, 425] width 96 height 25
drag, startPoint x: 680, startPoint y: 431, endPoint x: 646, endPoint y: 429, distance: 33.8
click at [647, 429] on td "3.64 TiB" at bounding box center [697, 425] width 100 height 25
click at [659, 461] on td "Data grid" at bounding box center [697, 525] width 100 height 175
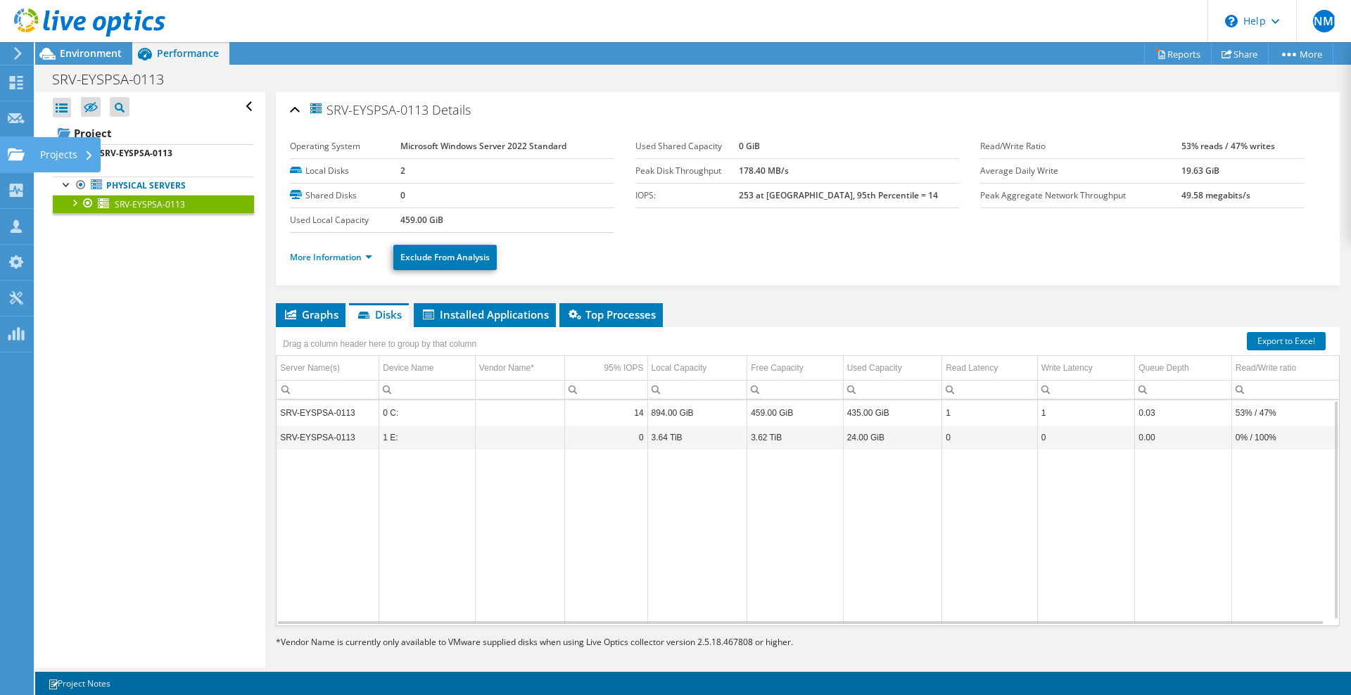
click at [22, 156] on use at bounding box center [16, 154] width 17 height 12
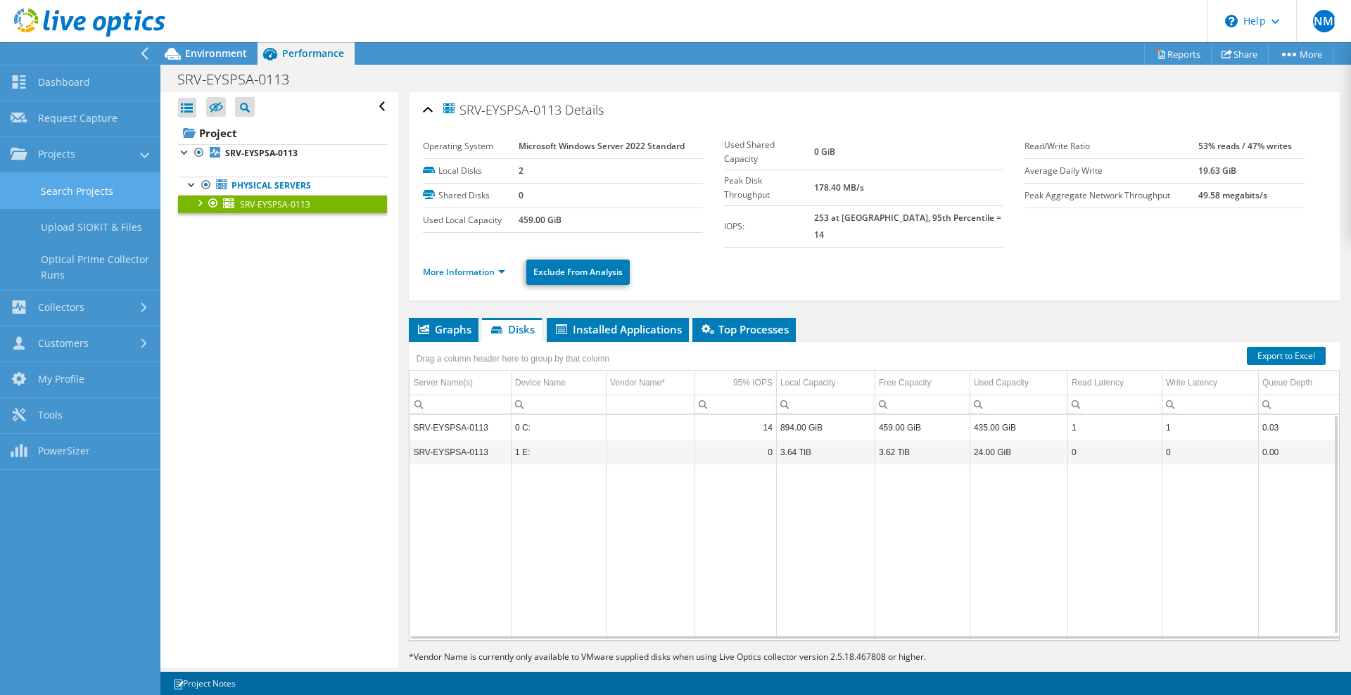
click at [48, 190] on link "Search Projects" at bounding box center [80, 191] width 160 height 36
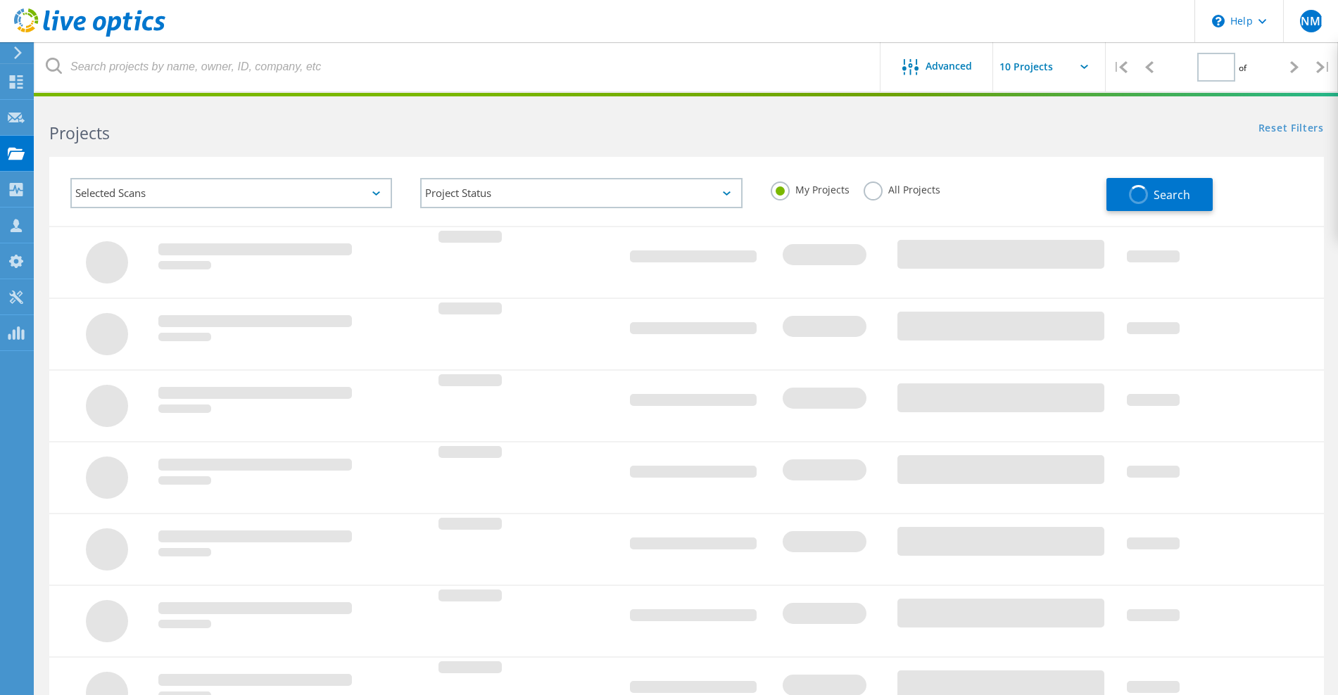
type input "1"
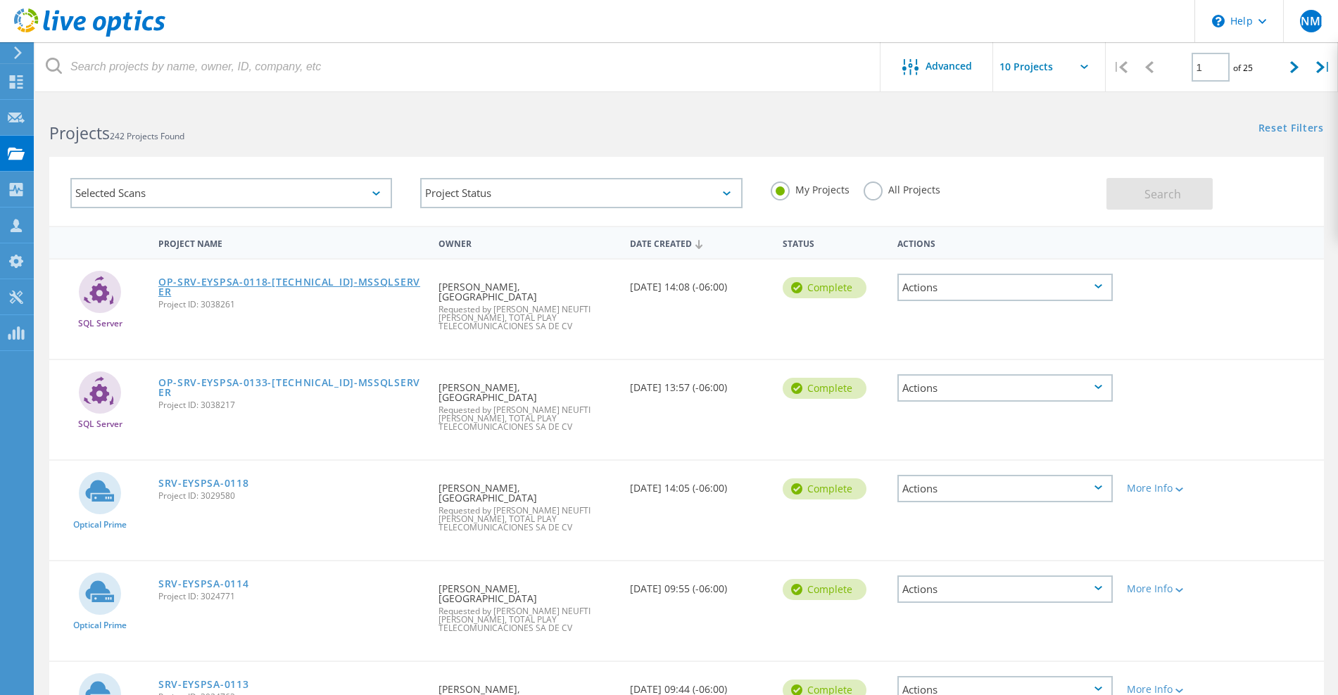
click at [363, 286] on link "OP-SRV-EYSPSA-0118-[TECHNICAL_ID]-MSSQLSERVER" at bounding box center [291, 287] width 266 height 20
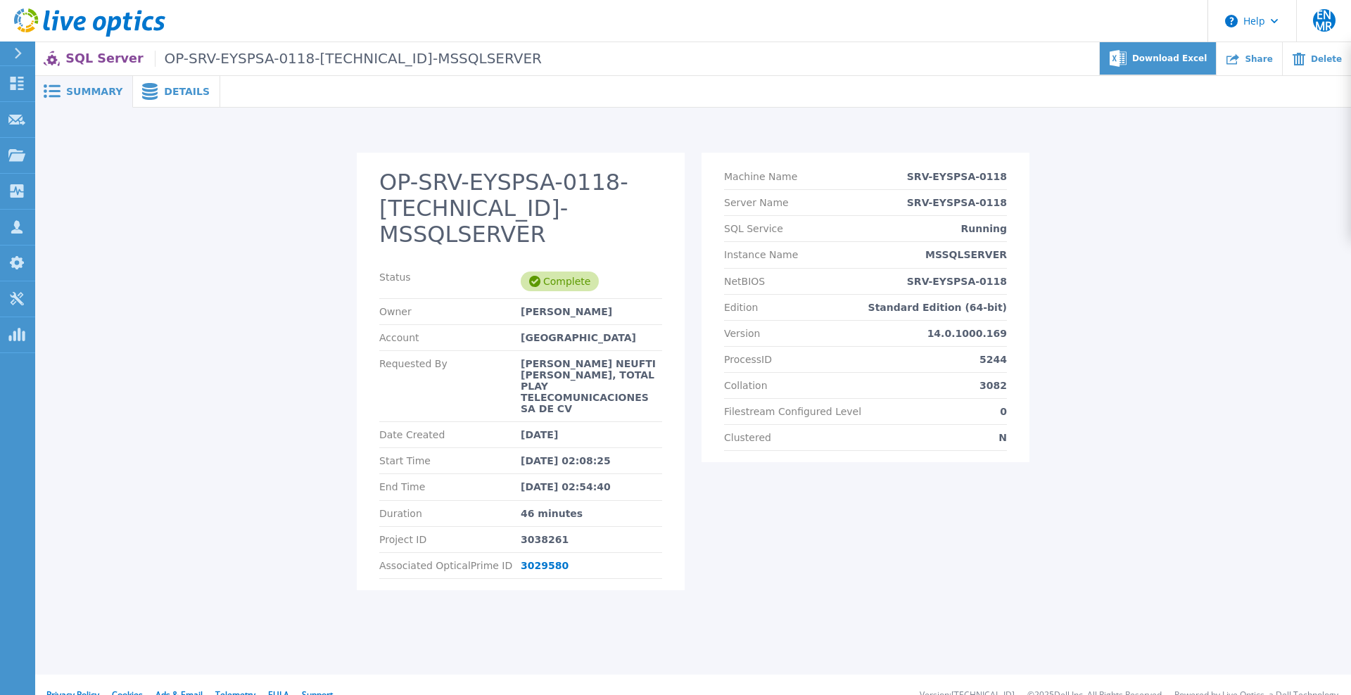
click at [1179, 68] on div "Download Excel" at bounding box center [1158, 58] width 117 height 33
click at [231, 241] on div "OP-SRV-EYSPSA-0118-10.81.57.2-MSSQLSERVER Status Complete Owner Ignacio Escuder…" at bounding box center [693, 380] width 1289 height 455
click at [273, 319] on div "OP-SRV-EYSPSA-0118-10.81.57.2-MSSQLSERVER Status Complete Owner Ignacio Escuder…" at bounding box center [693, 380] width 1289 height 455
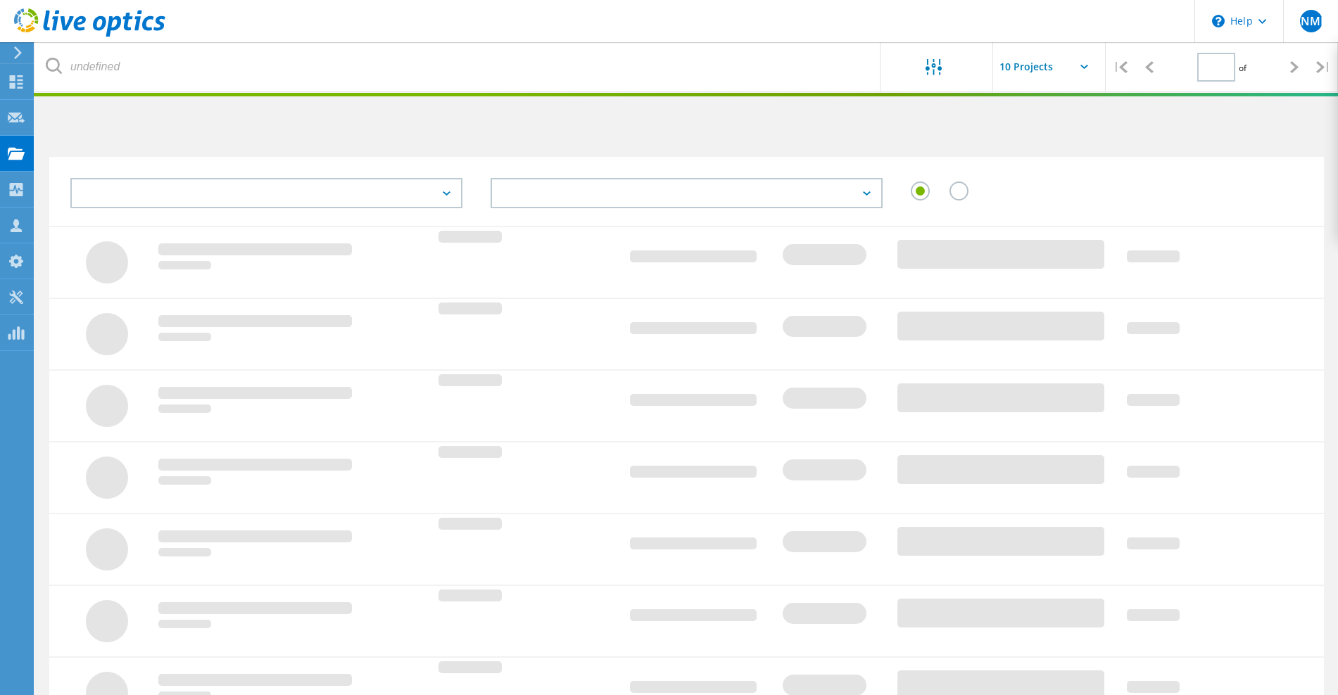
type input "1"
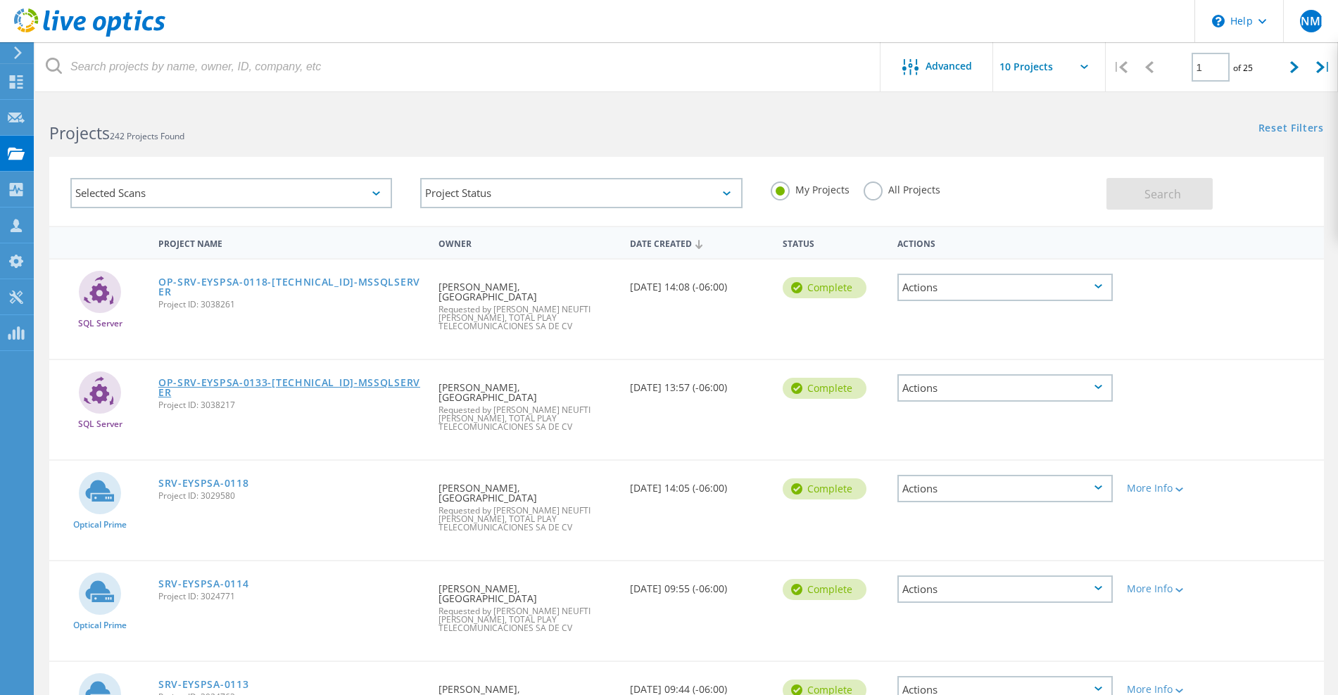
click at [264, 378] on link "OP-SRV-EYSPSA-0133-[TECHNICAL_ID]-MSSQLSERVER" at bounding box center [291, 388] width 266 height 20
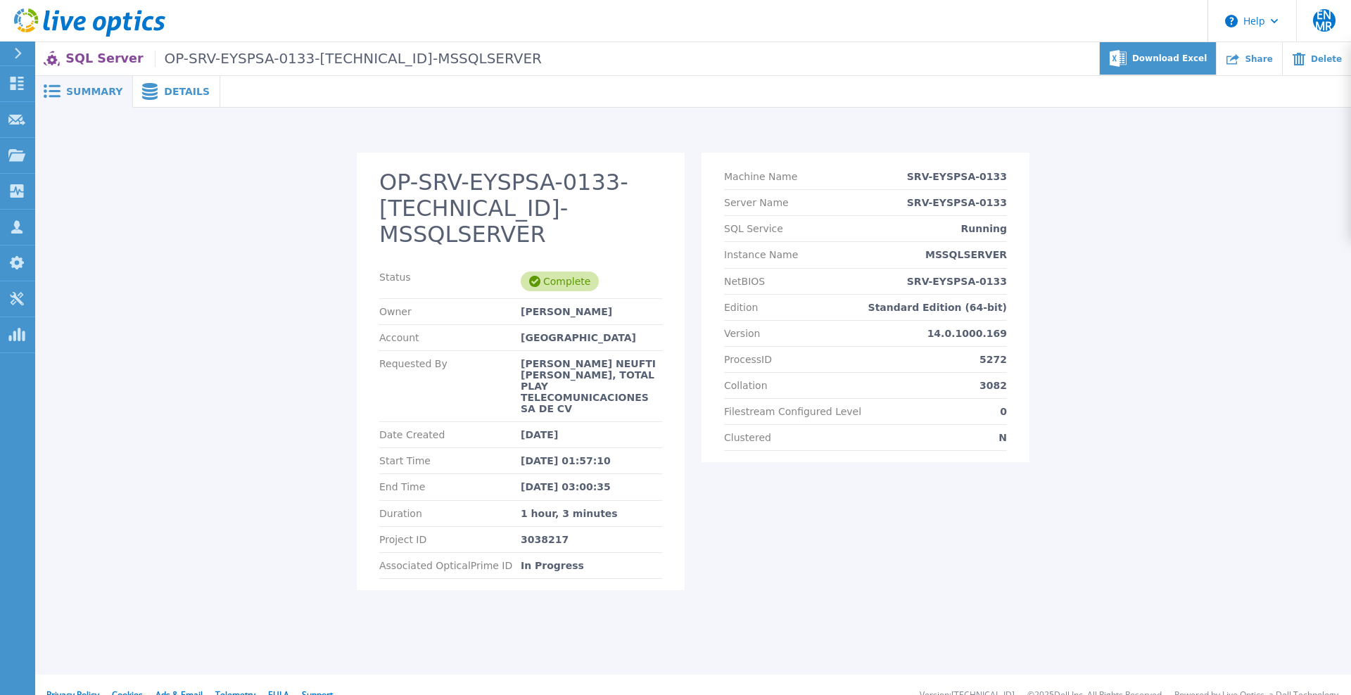
click at [1189, 62] on span "Download Excel" at bounding box center [1169, 58] width 75 height 8
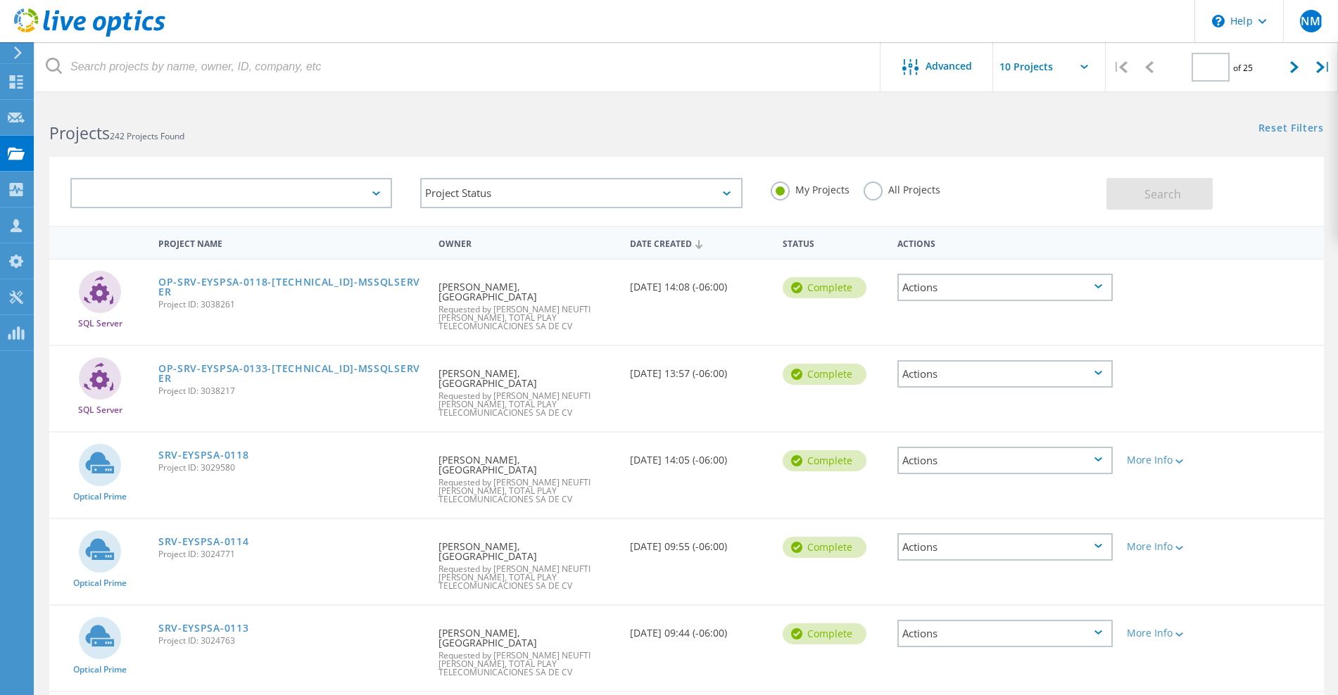
type input "1"
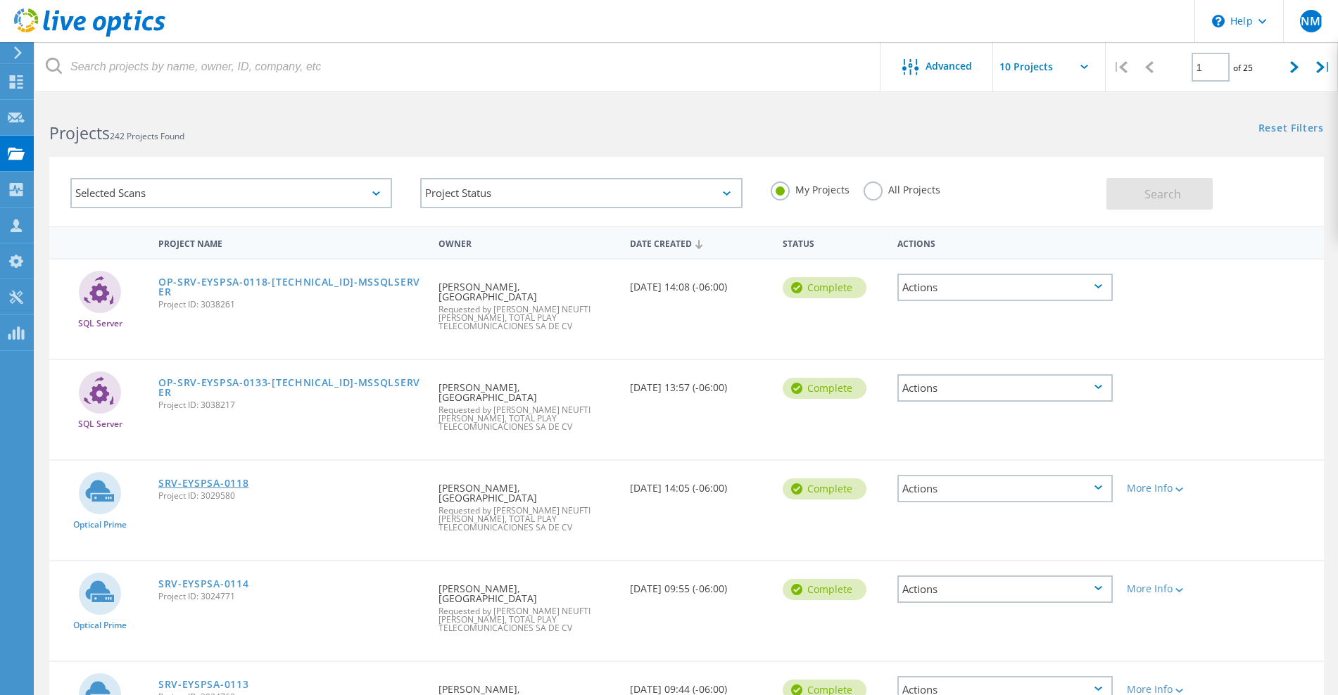
click at [234, 479] on link "SRV-EYSPSA-0118" at bounding box center [203, 484] width 91 height 10
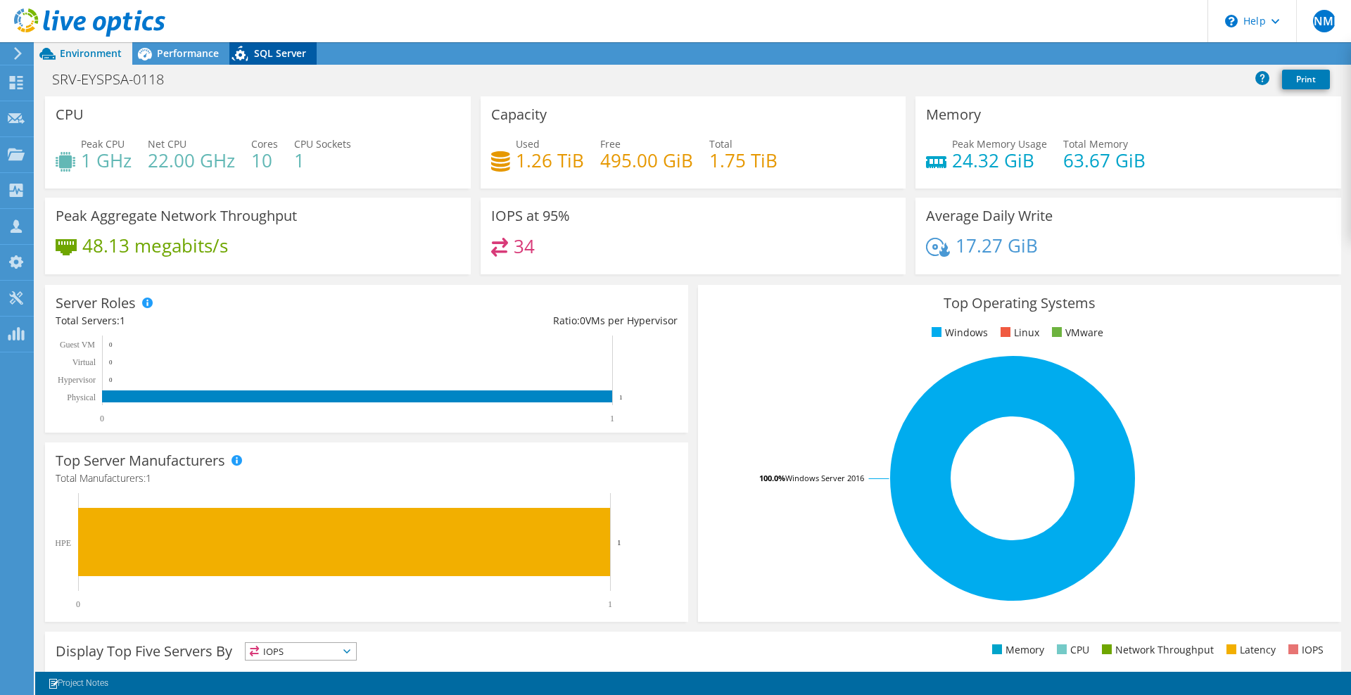
click at [281, 53] on span "SQL Server" at bounding box center [280, 52] width 52 height 13
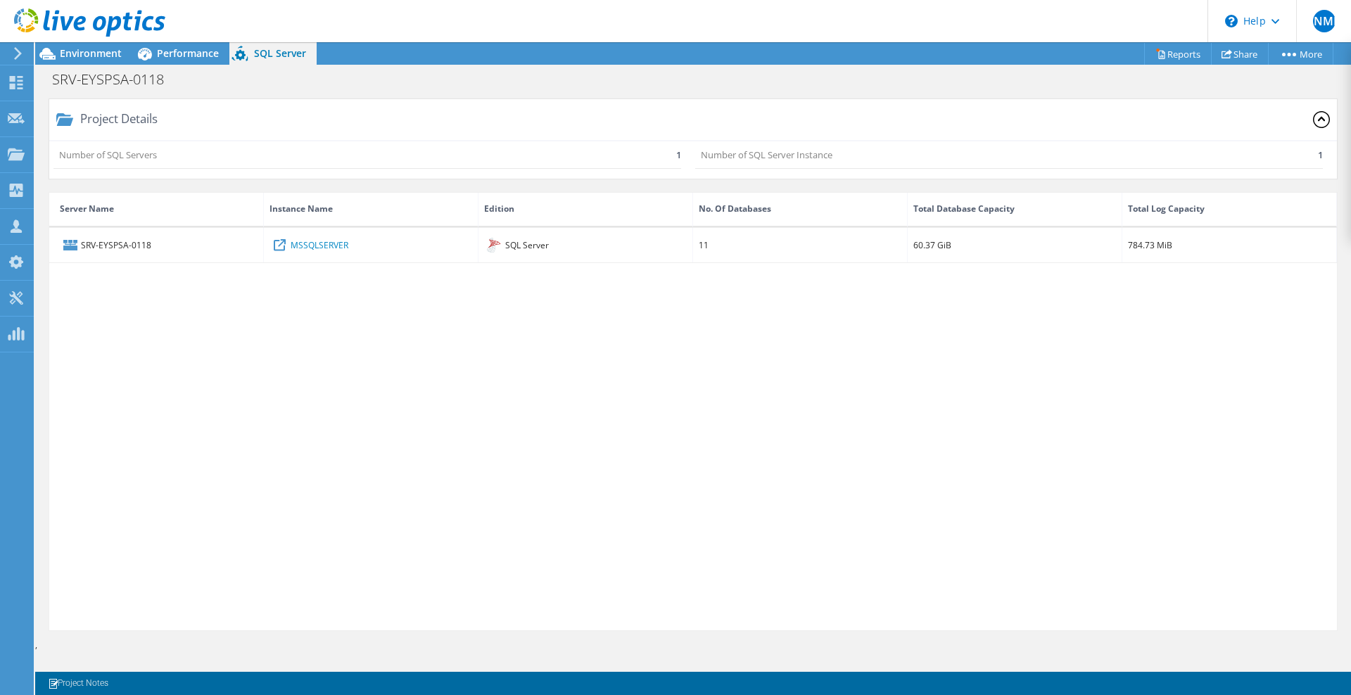
drag, startPoint x: 734, startPoint y: 435, endPoint x: 566, endPoint y: 393, distance: 173.4
click at [734, 435] on div "SRV-EYSPSA-0118 MSSQLSERVER SQL Server 11 60.37 GiB 784.73 MiB" at bounding box center [693, 429] width 1288 height 403
click at [320, 430] on div "SRV-EYSPSA-0118 MSSQLSERVER SQL Server 11 60.37 GiB 784.73 MiB" at bounding box center [693, 429] width 1288 height 403
click at [160, 62] on div "Performance" at bounding box center [180, 53] width 97 height 23
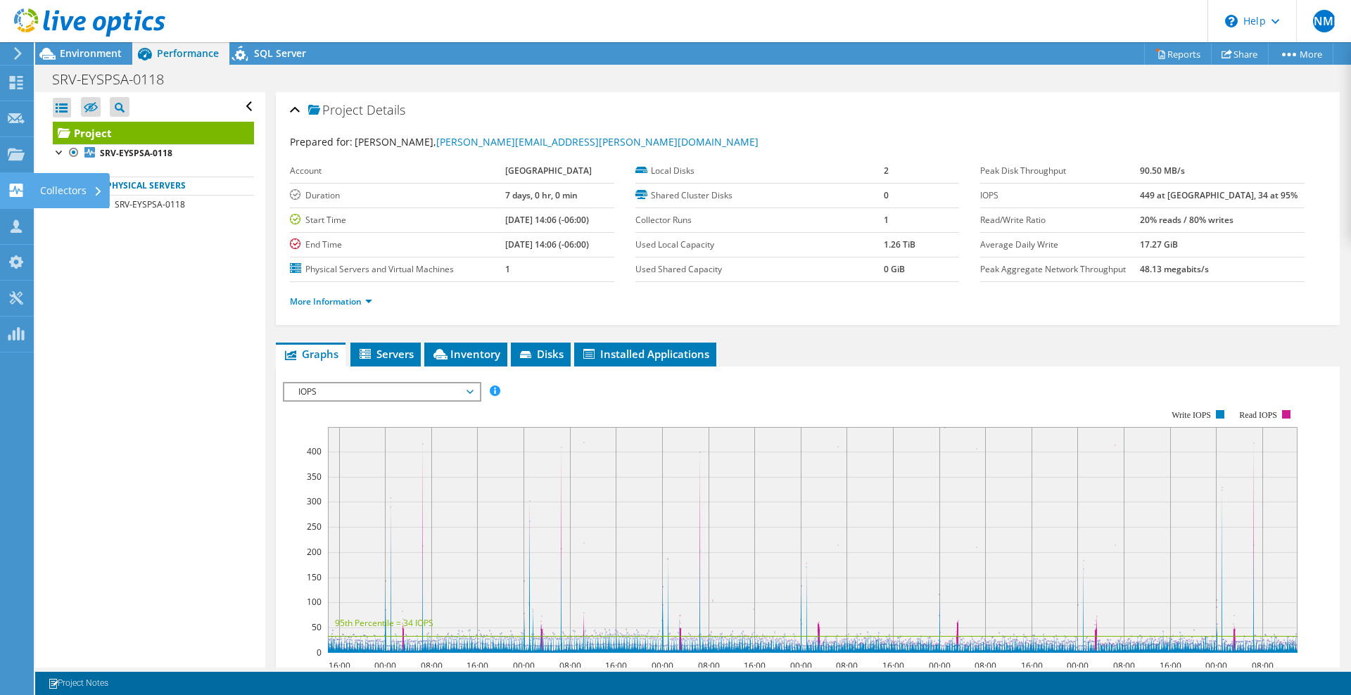
click at [20, 193] on use at bounding box center [16, 190] width 13 height 13
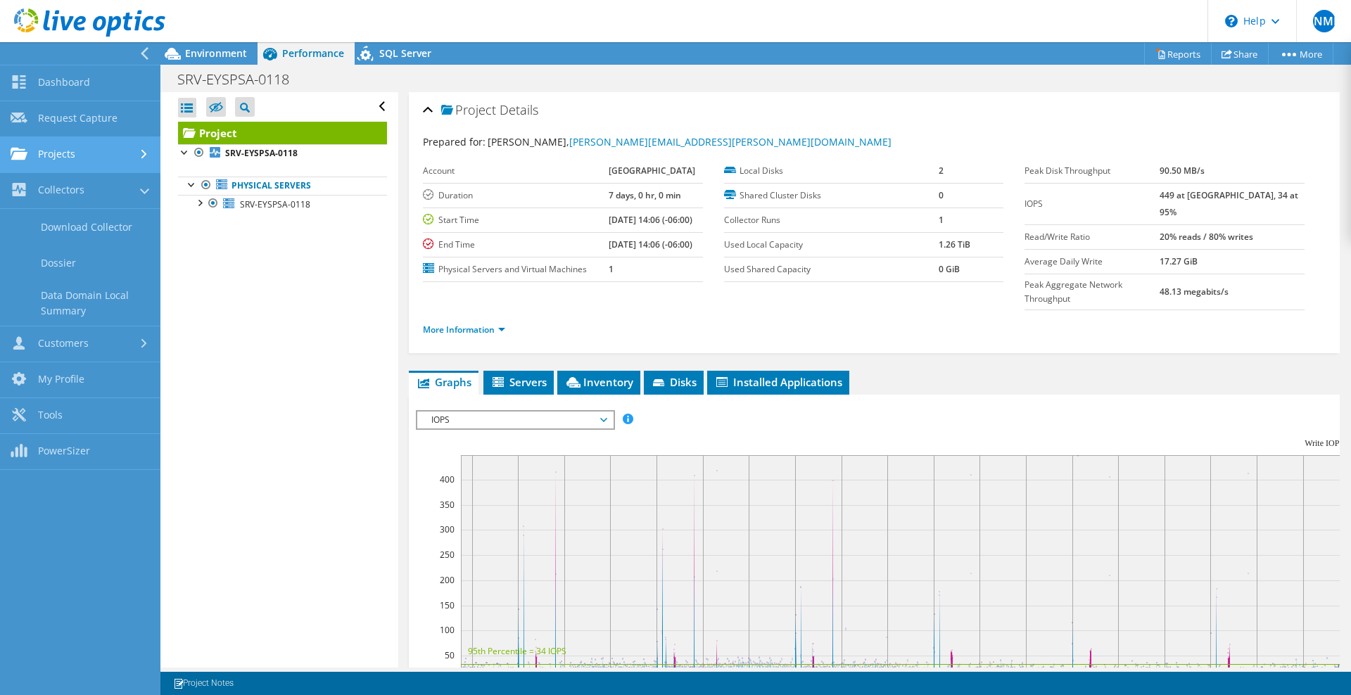
click at [94, 162] on link "Projects" at bounding box center [80, 155] width 160 height 36
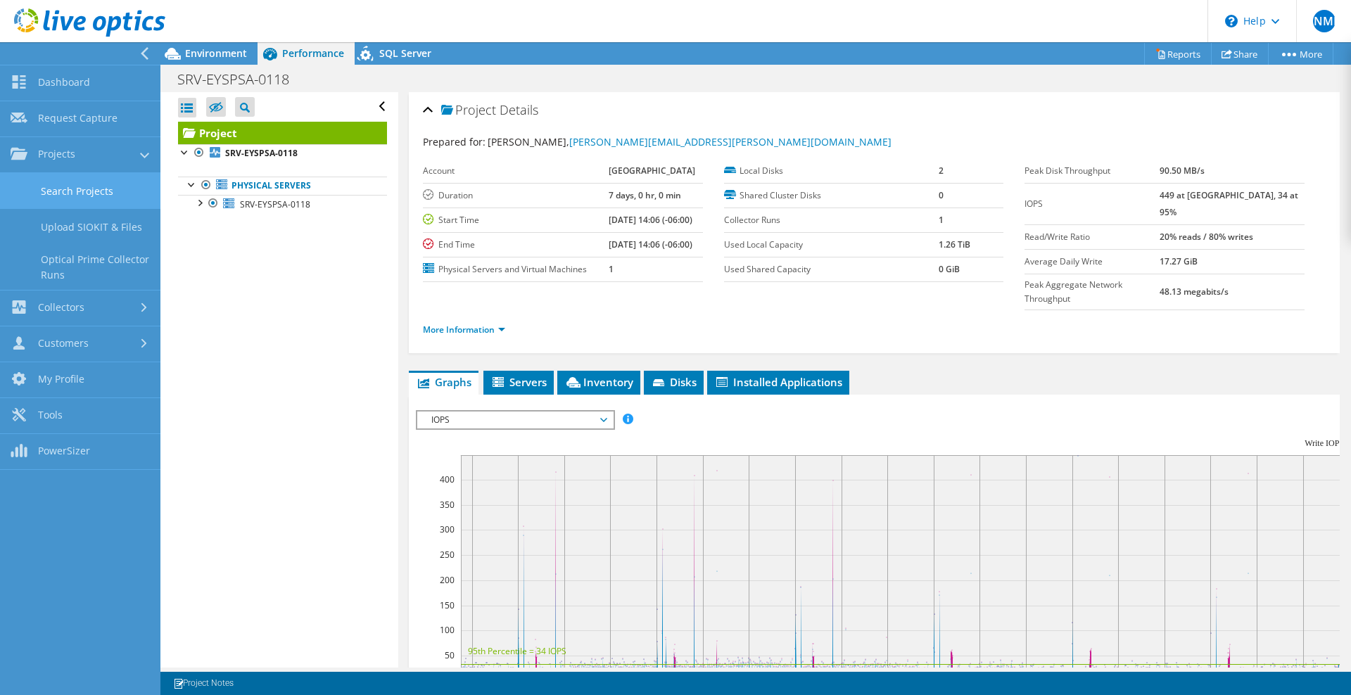
click at [111, 195] on link "Search Projects" at bounding box center [80, 191] width 160 height 36
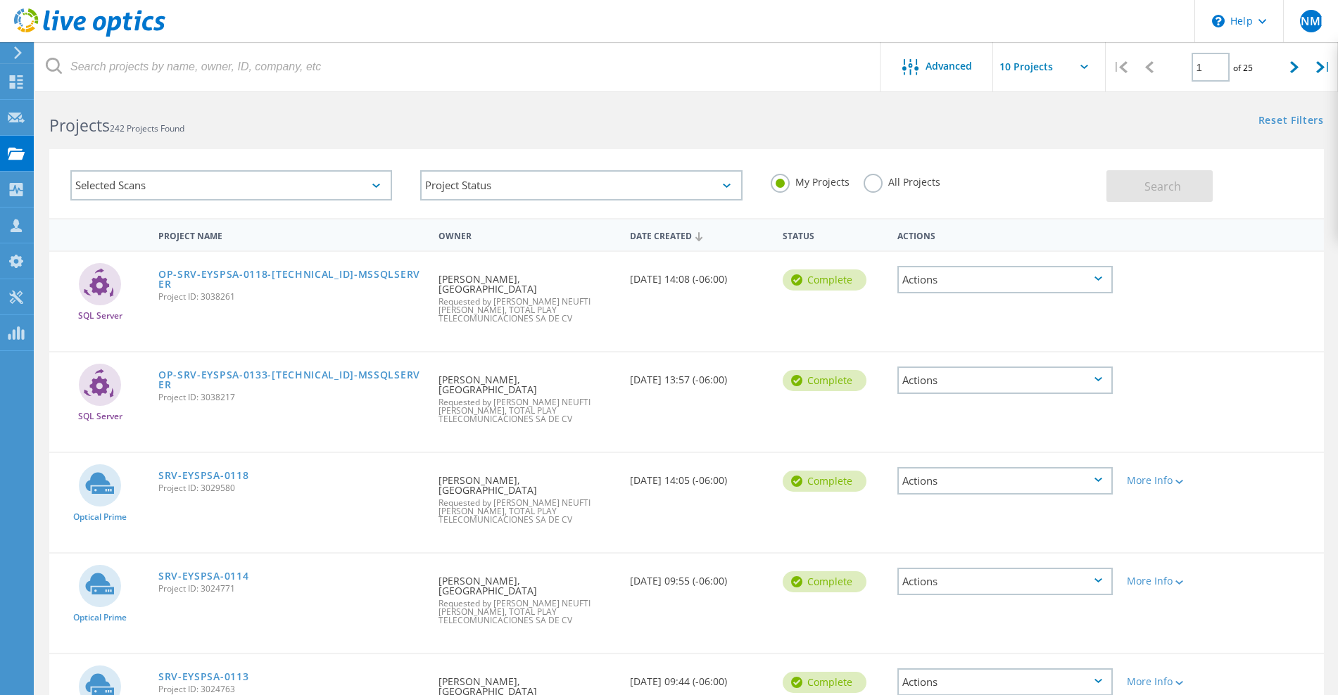
scroll to position [30, 0]
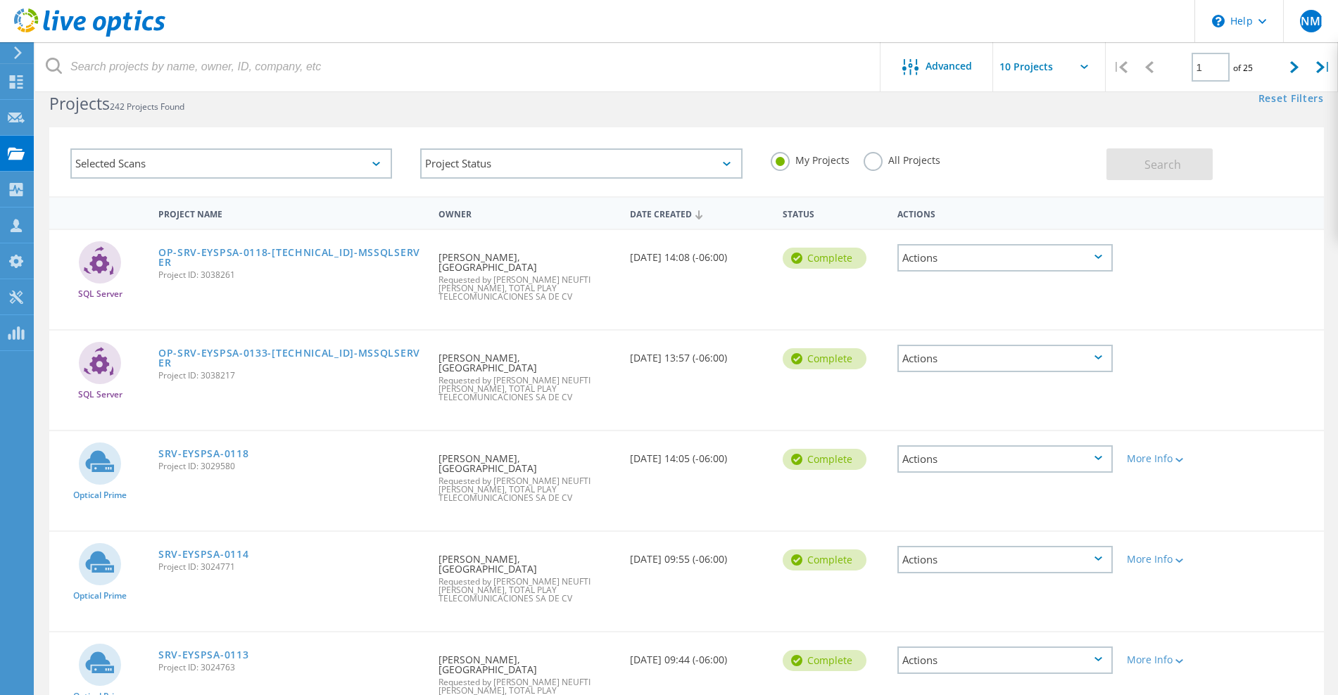
click at [228, 633] on div "SRV-EYSPSA-0113 Project ID: 3024763" at bounding box center [291, 659] width 280 height 53
click at [217, 650] on link "SRV-EYSPSA-0113" at bounding box center [203, 655] width 91 height 10
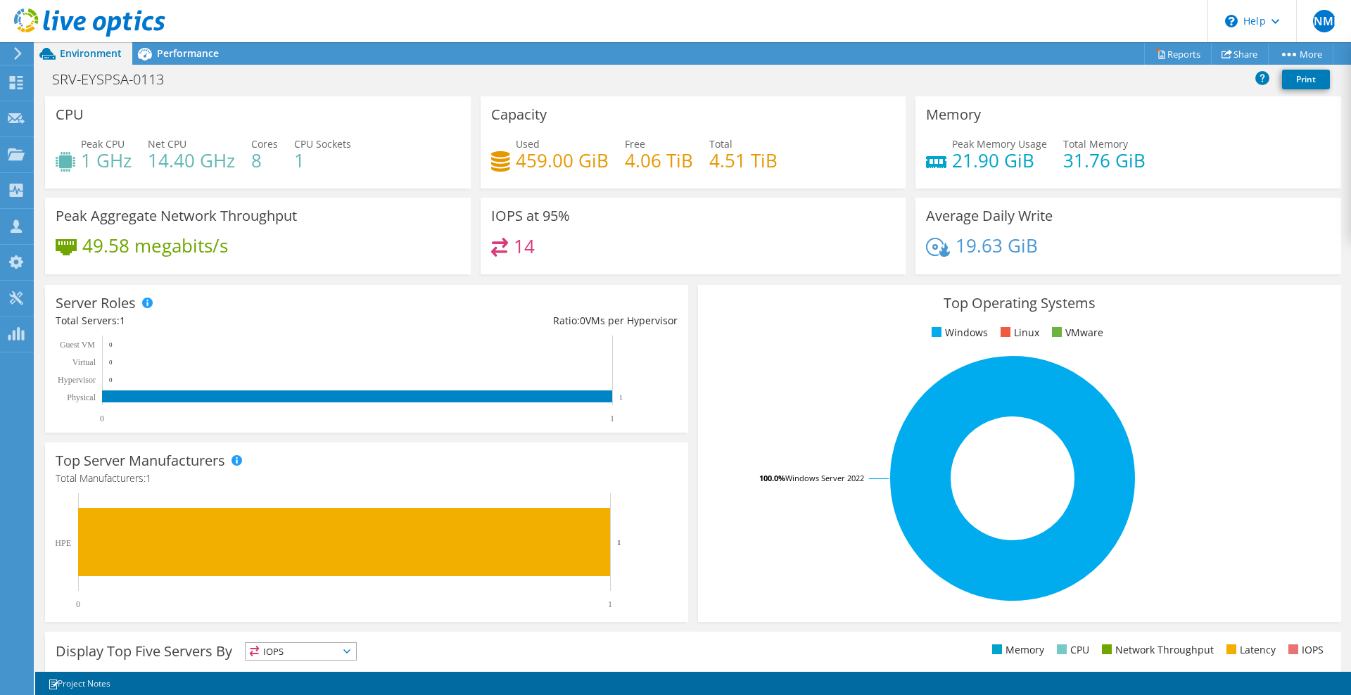
click at [370, 66] on div "SRV-EYSPSA-0113 Print" at bounding box center [693, 79] width 1316 height 26
click at [276, 68] on div "SRV-EYSPSA-0113 Print" at bounding box center [693, 79] width 1316 height 26
click at [274, 68] on div "SRV-EYSPSA-0113 Print" at bounding box center [693, 79] width 1316 height 26
